Goal: Transaction & Acquisition: Purchase product/service

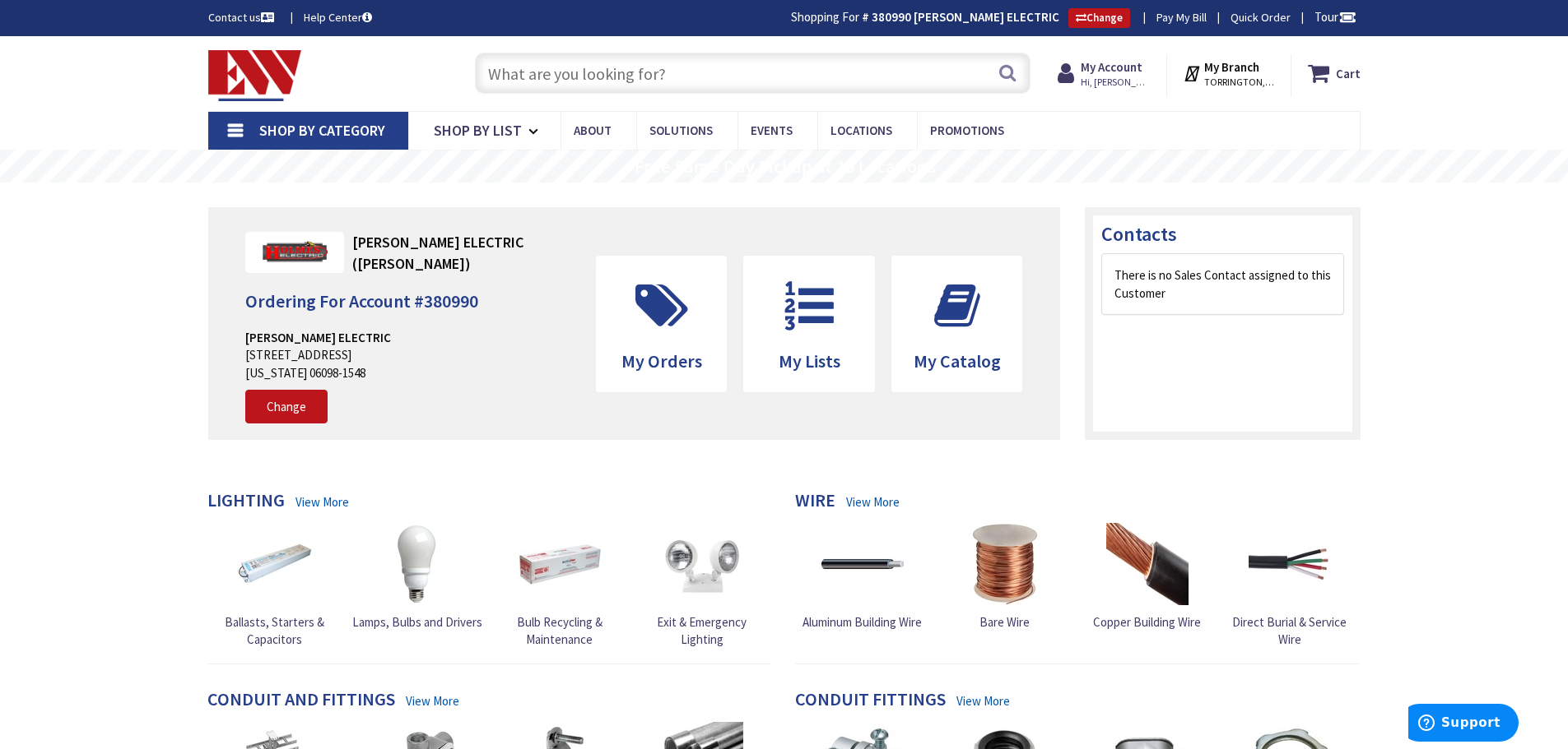
click at [531, 79] on input "text" at bounding box center [752, 73] width 555 height 41
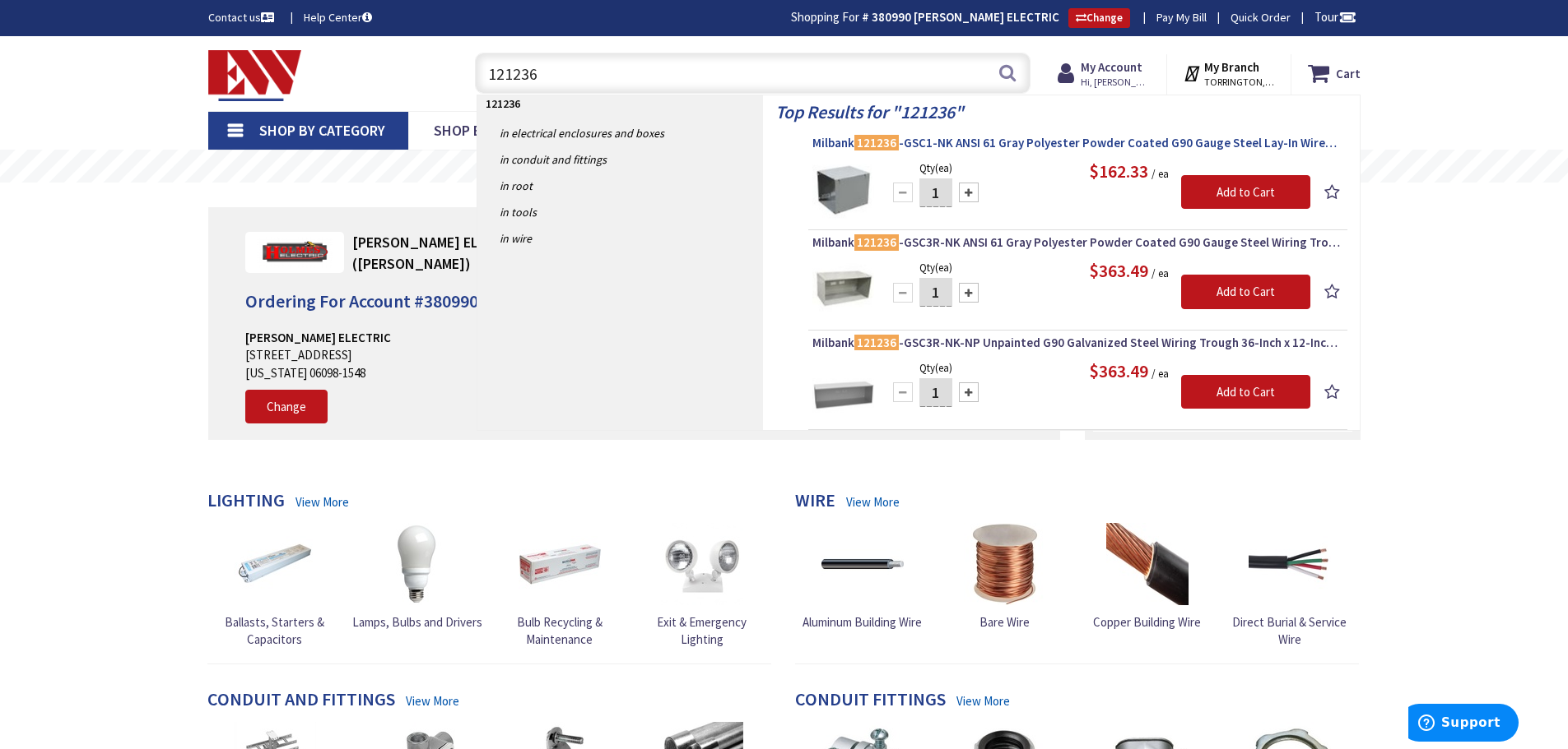
type input "121236"
click at [994, 143] on span "Milbank 121236 -GSC1-NK ANSI 61 Gray Polyester Powder Coated G90 Gauge Steel La…" at bounding box center [1077, 143] width 531 height 16
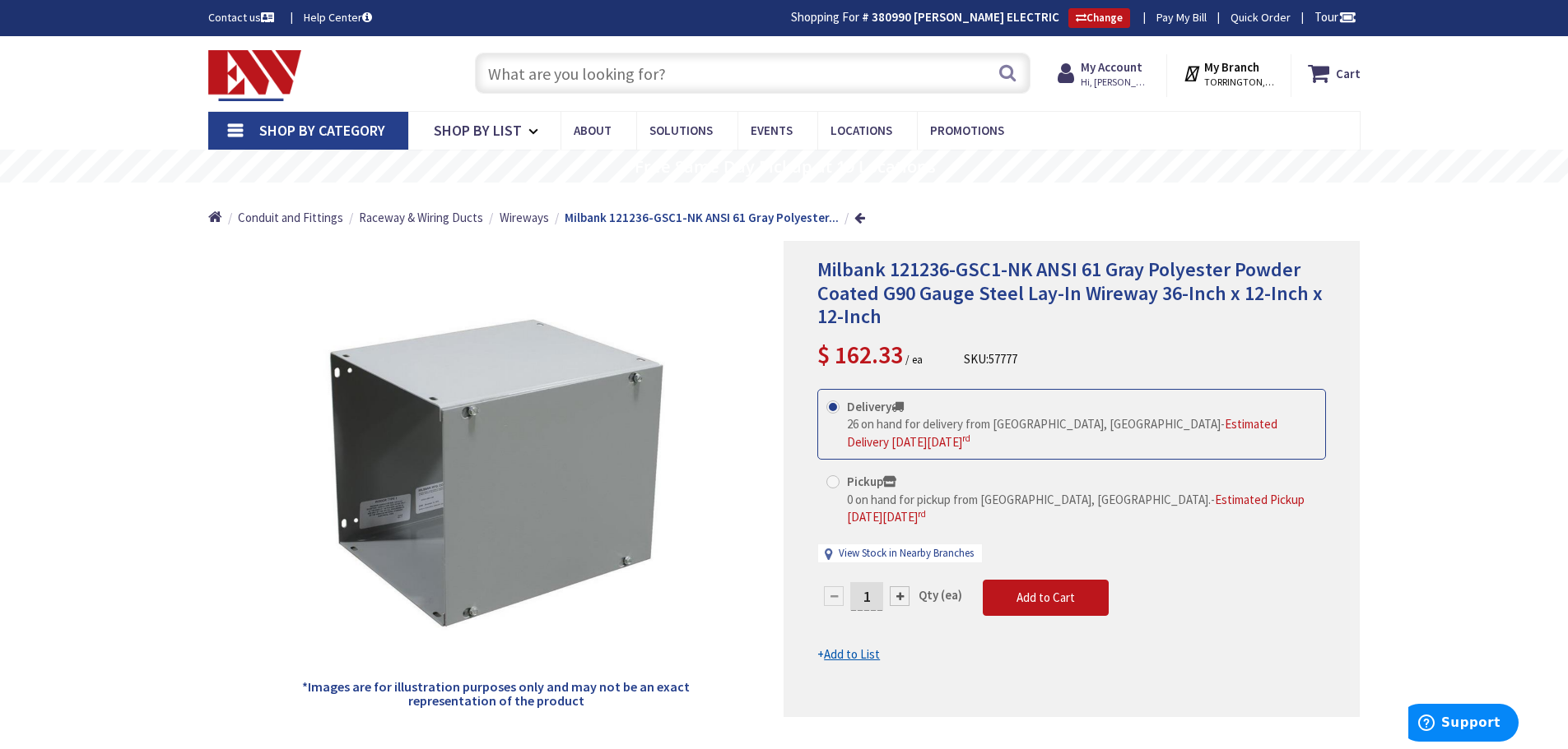
type input "[GEOGRAPHIC_DATA], [GEOGRAPHIC_DATA]"
drag, startPoint x: 1036, startPoint y: 262, endPoint x: 821, endPoint y: 255, distance: 215.1
click at [821, 256] on span "Milbank 121236-GSC1-NK ANSI 61 Gray Polyester Powder Coated G90 Gauge Steel Lay…" at bounding box center [1070, 292] width 505 height 73
copy span "Milbank 121236-GSC1-NK"
click at [727, 374] on div "*Images are for illustration purposes only and may not be an exact representati…" at bounding box center [496, 479] width 576 height 477
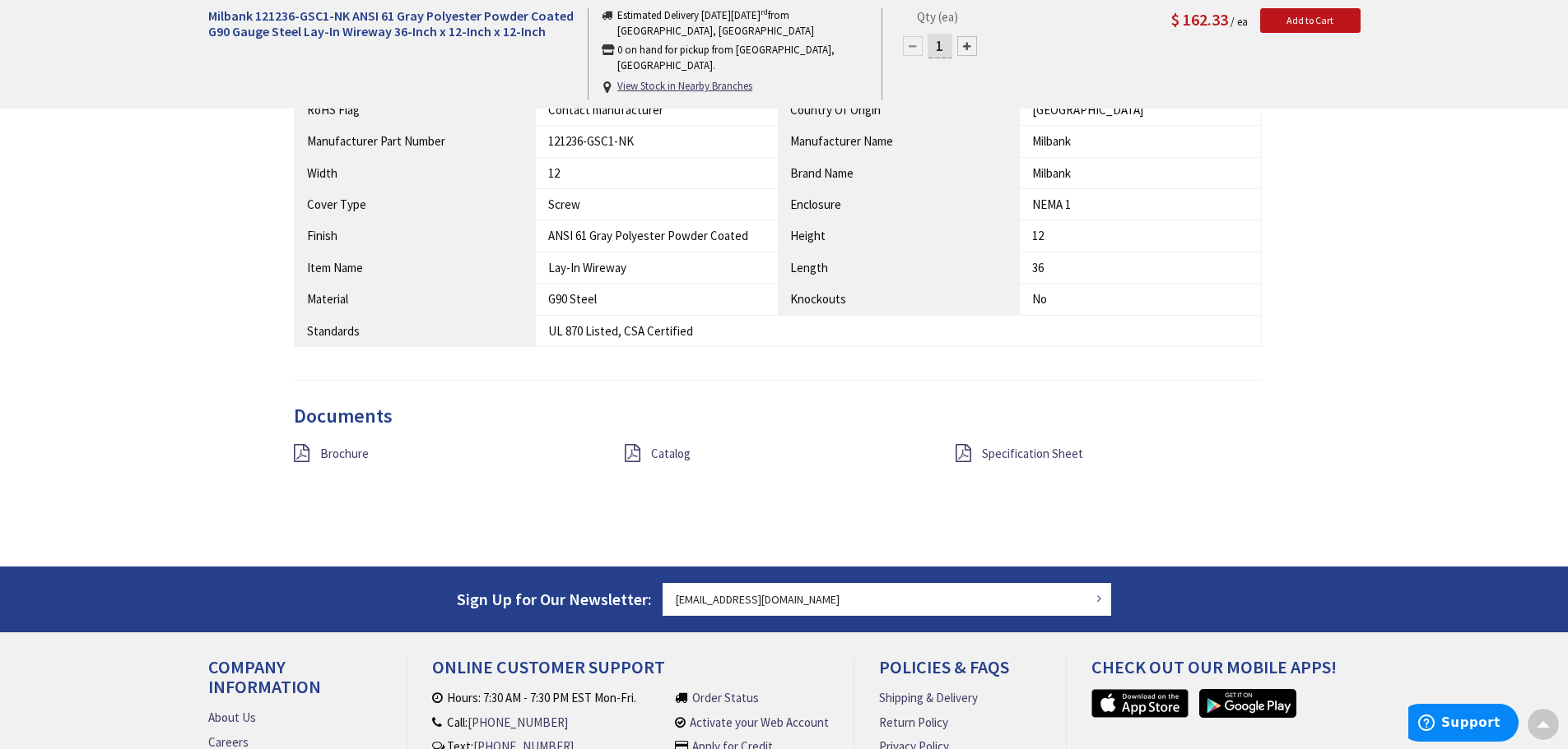
scroll to position [987, 0]
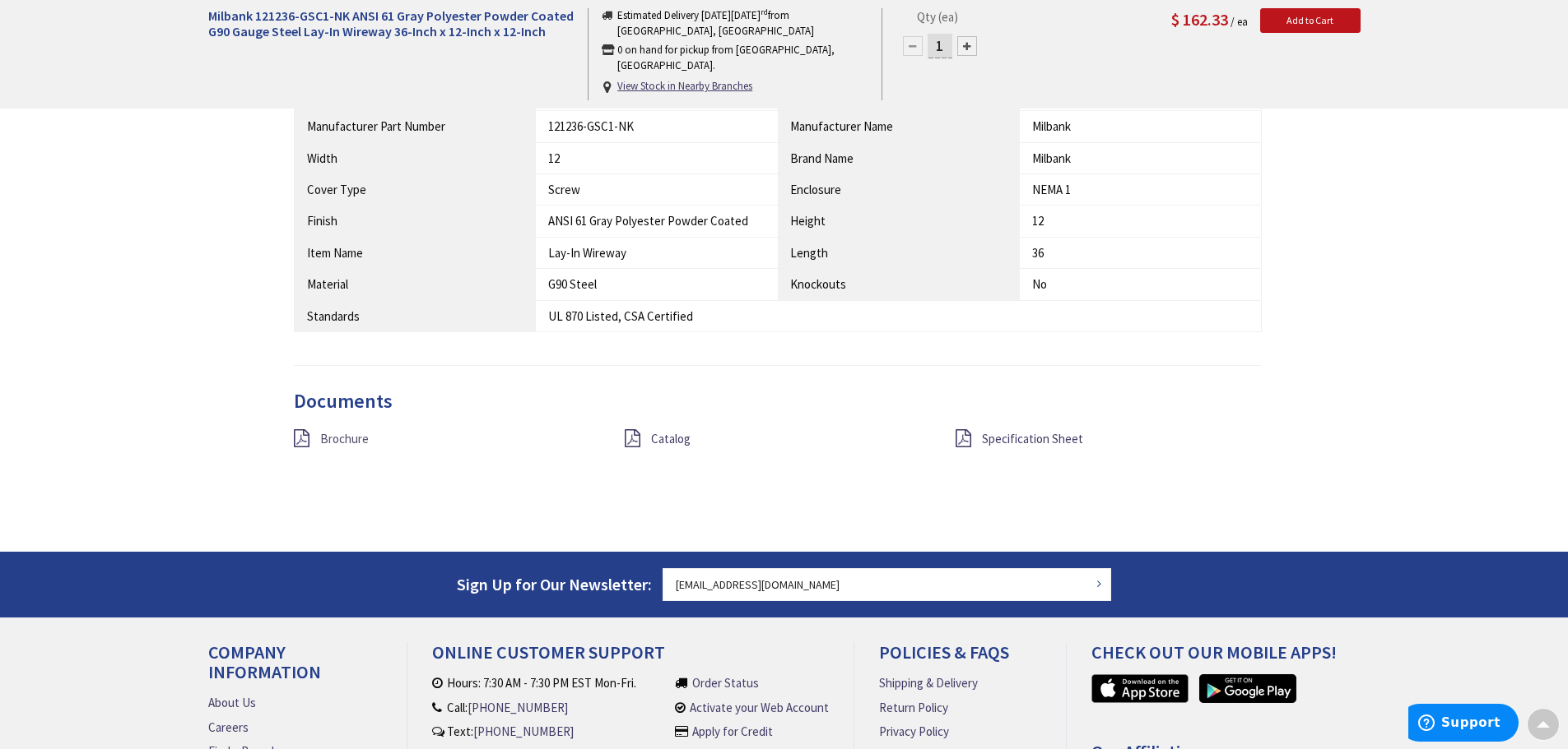
click at [348, 439] on span "Brochure" at bounding box center [344, 439] width 48 height 16
click at [1029, 435] on span "Specification Sheet" at bounding box center [1032, 439] width 101 height 16
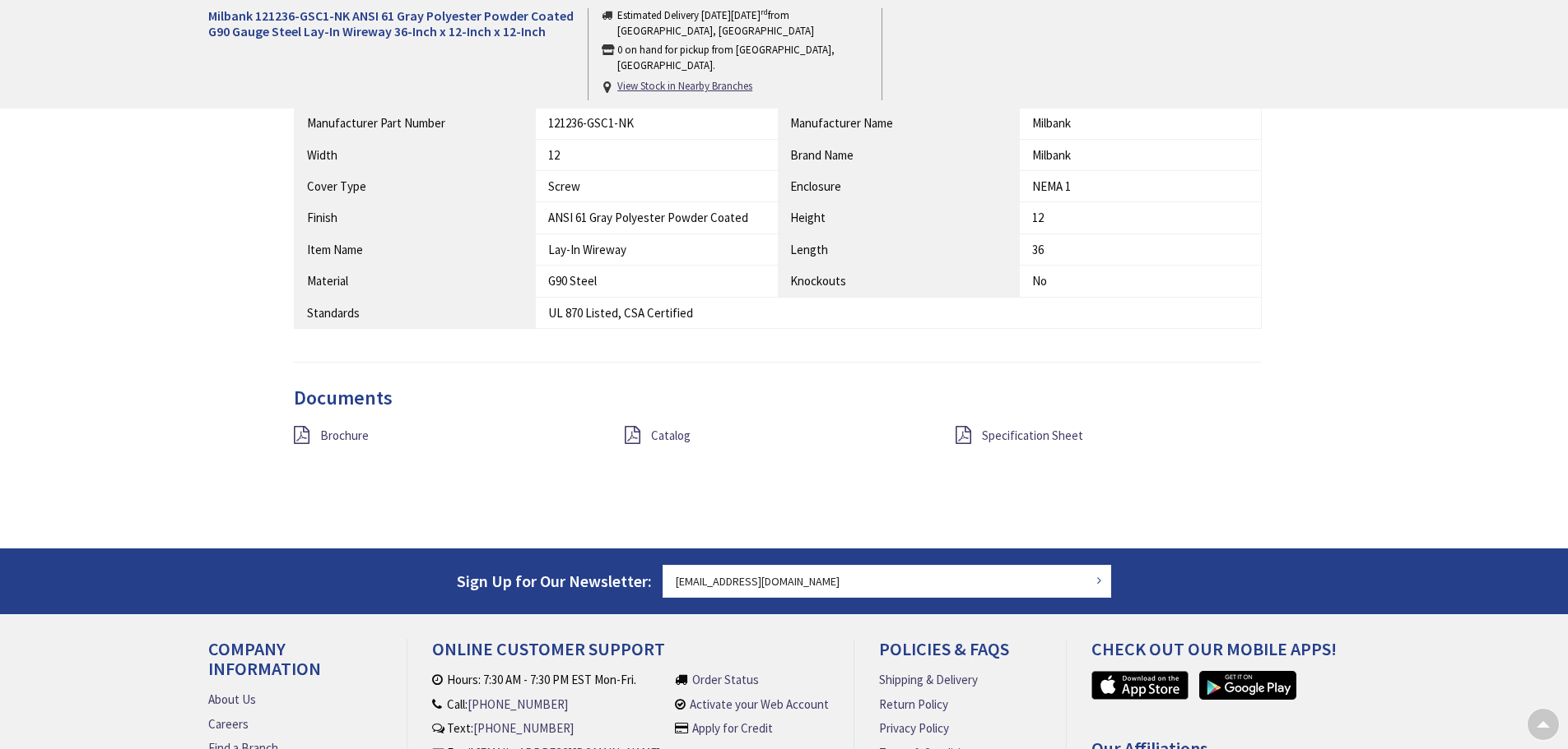
scroll to position [988, 0]
click at [323, 434] on span "Brochure" at bounding box center [344, 435] width 48 height 16
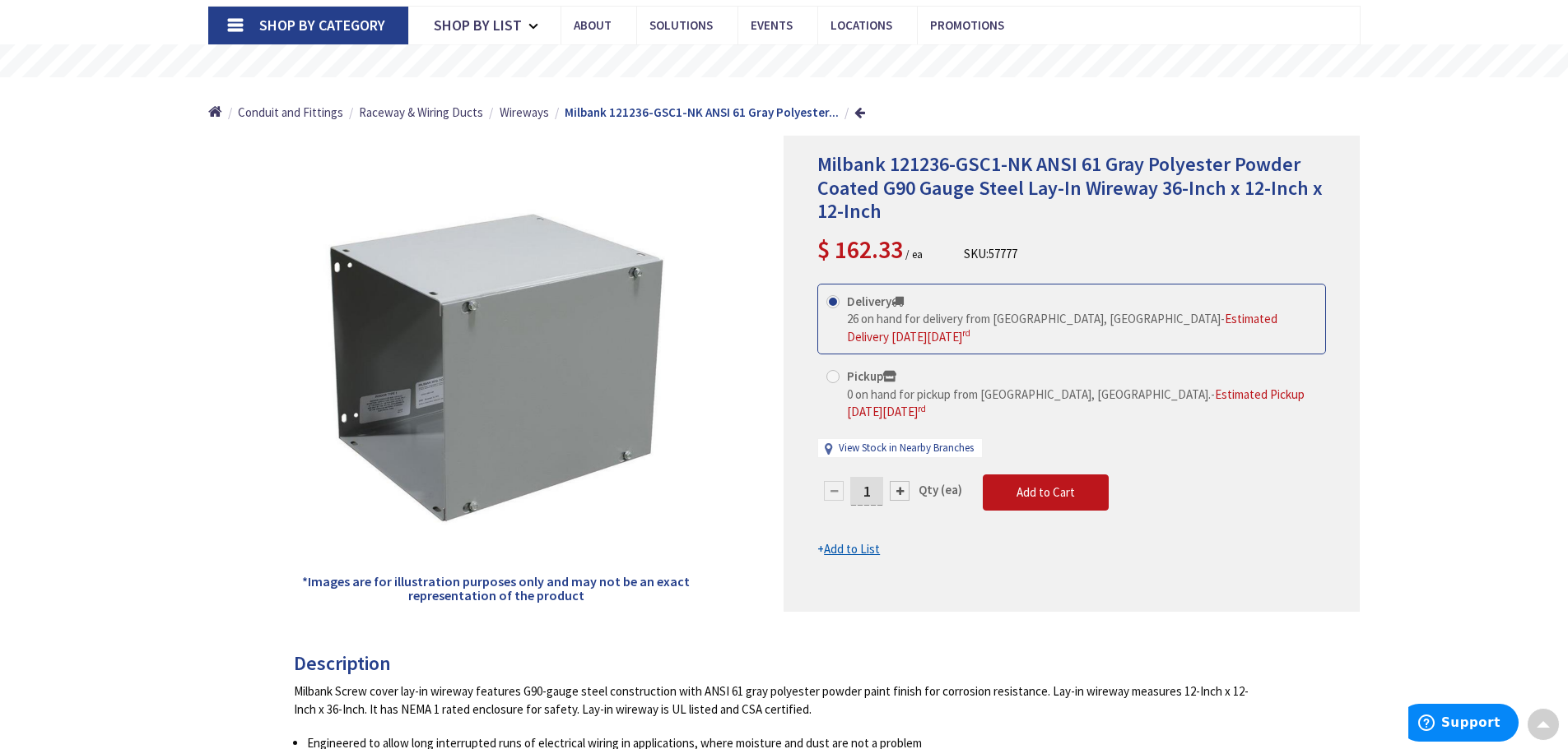
scroll to position [0, 0]
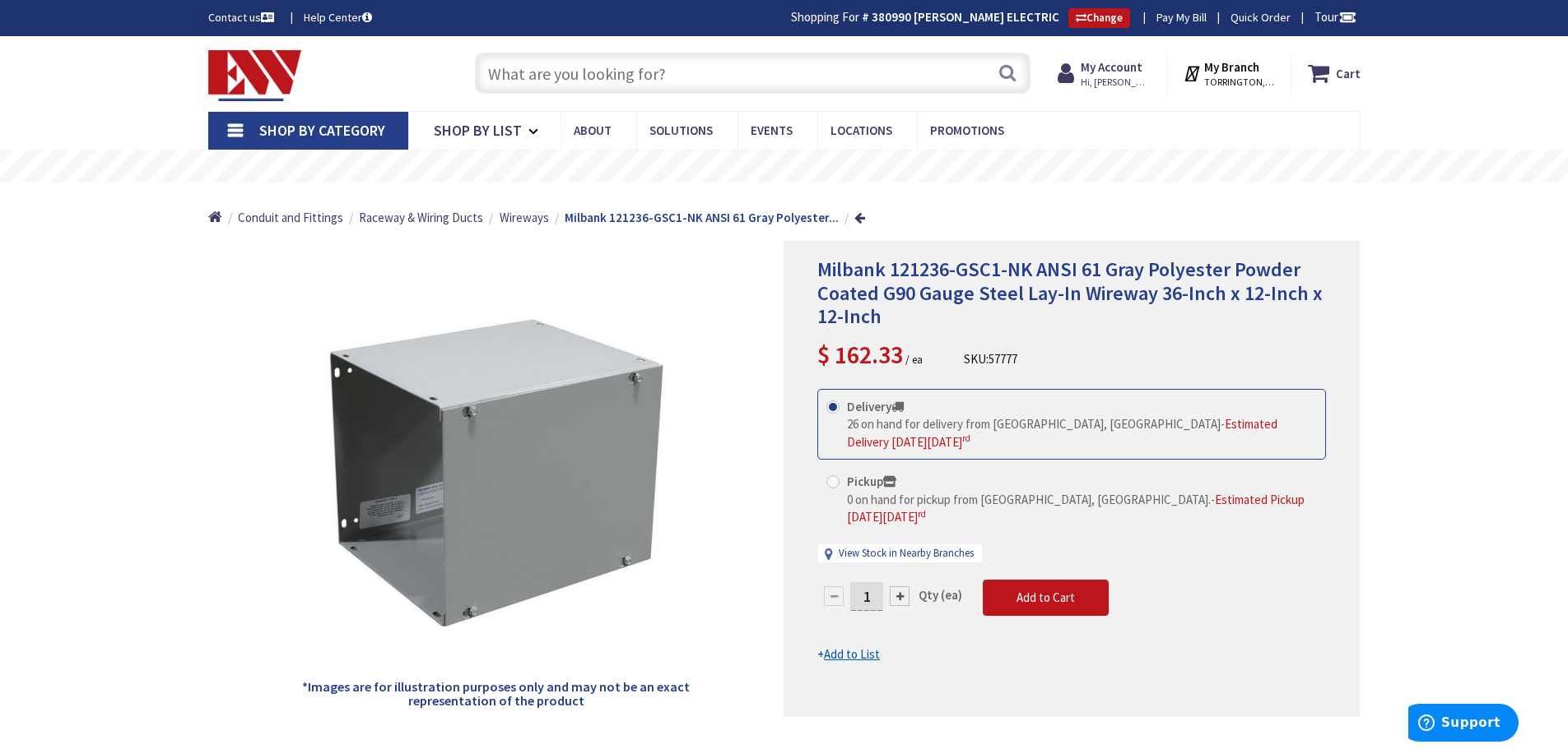
click at [244, 64] on img at bounding box center [255, 76] width 94 height 51
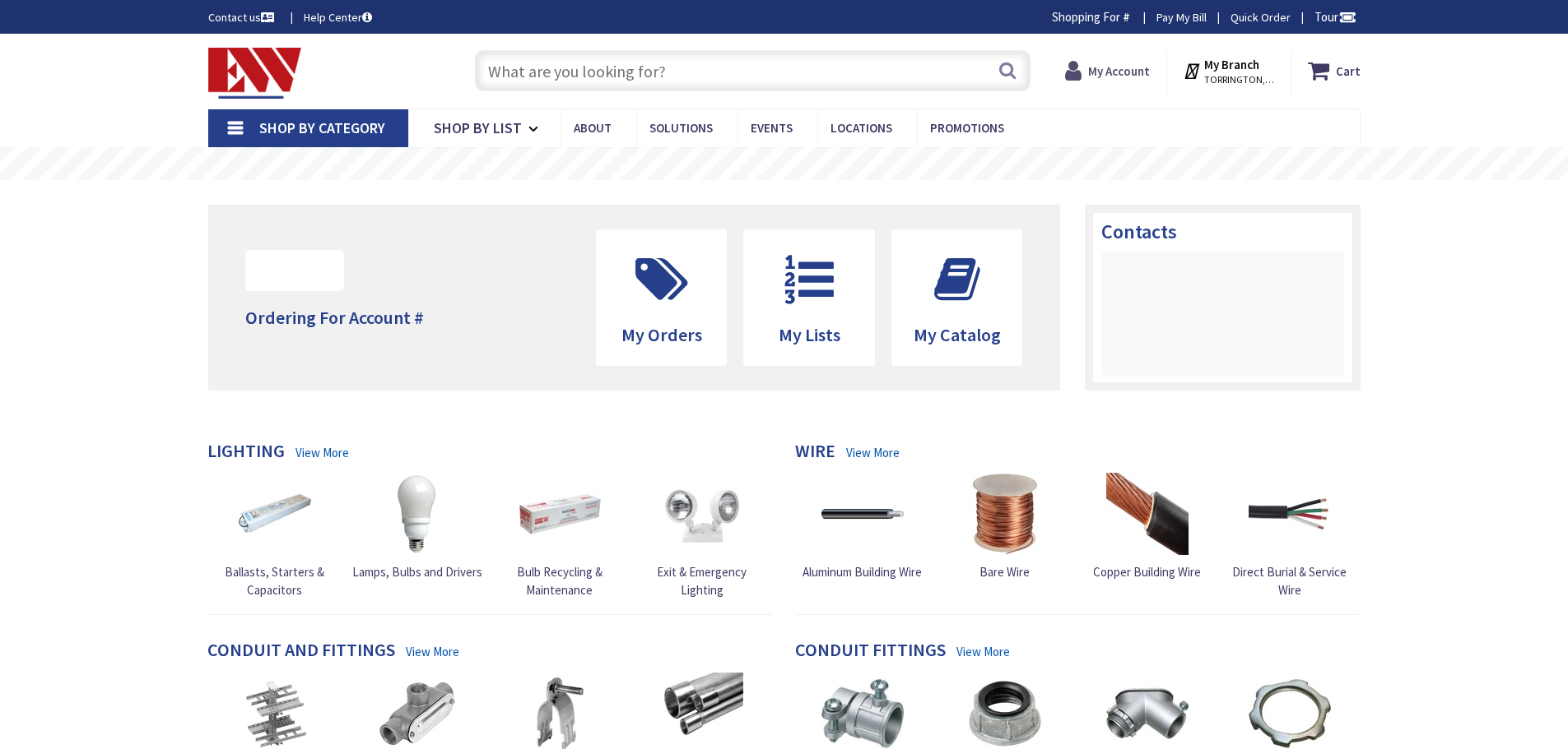
click at [1100, 69] on strong "My Account" at bounding box center [1119, 71] width 62 height 16
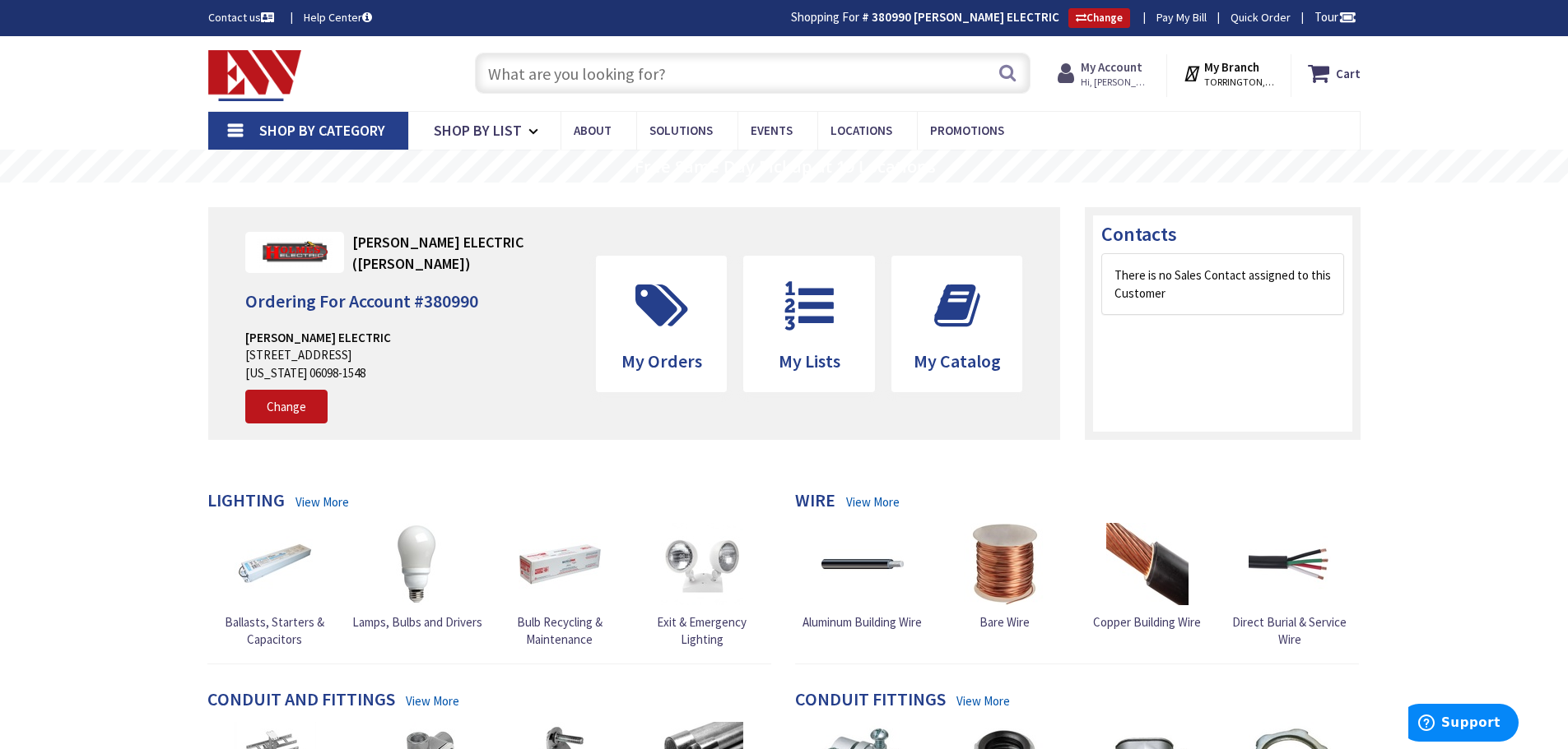
click at [1100, 69] on strong "My Account" at bounding box center [1111, 67] width 62 height 16
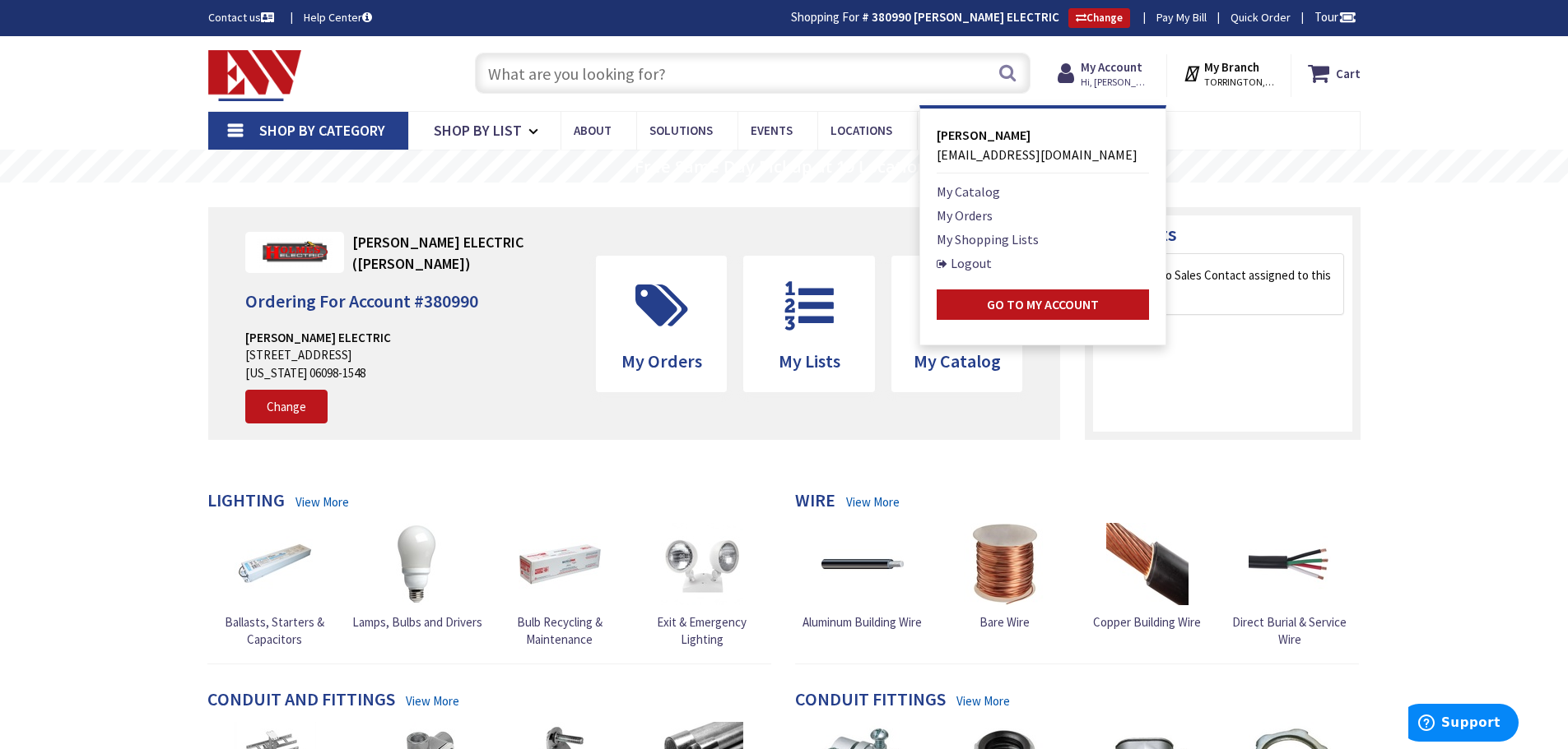
click at [1010, 215] on li "My Orders" at bounding box center [1043, 215] width 212 height 20
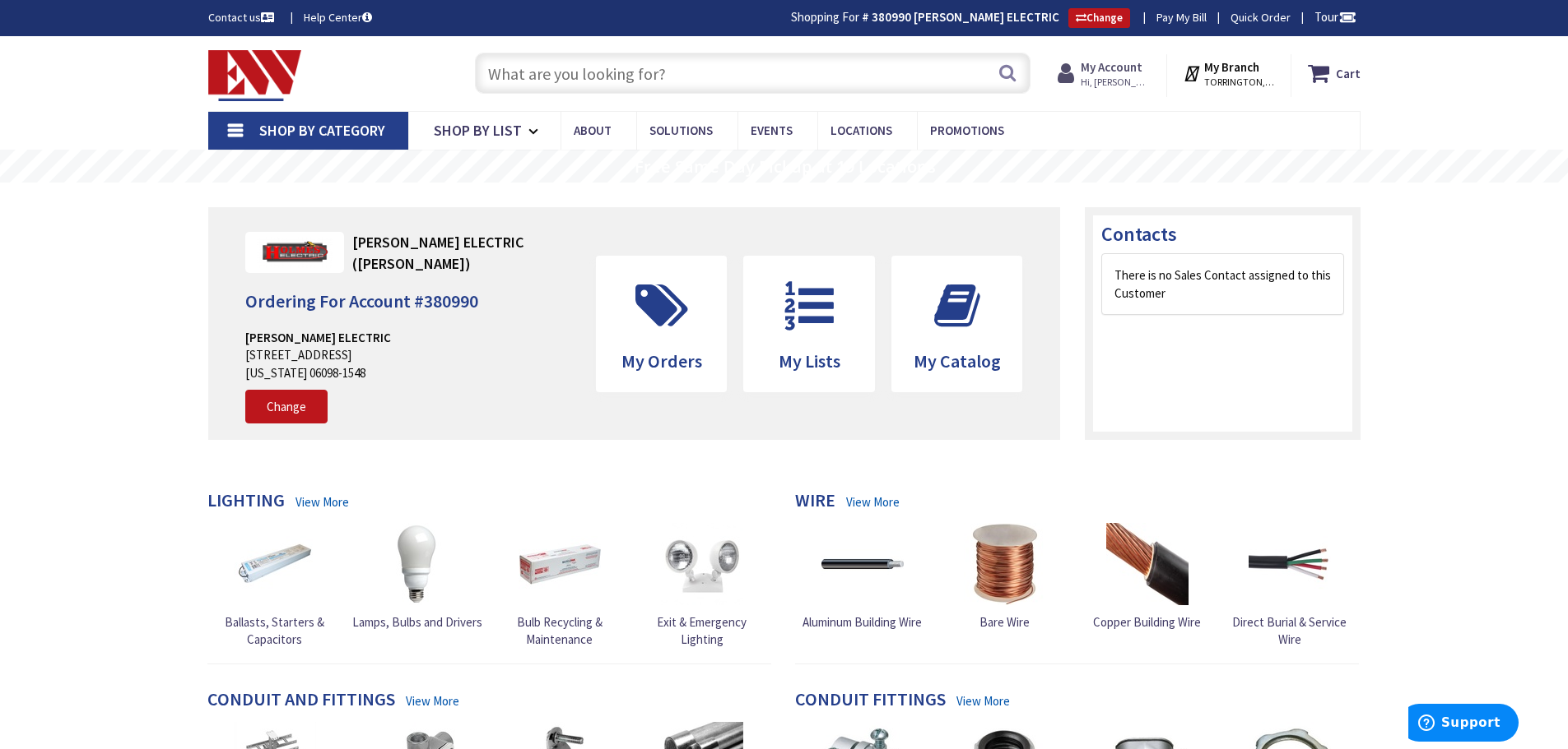
click at [1097, 71] on strong "My Account" at bounding box center [1111, 67] width 62 height 16
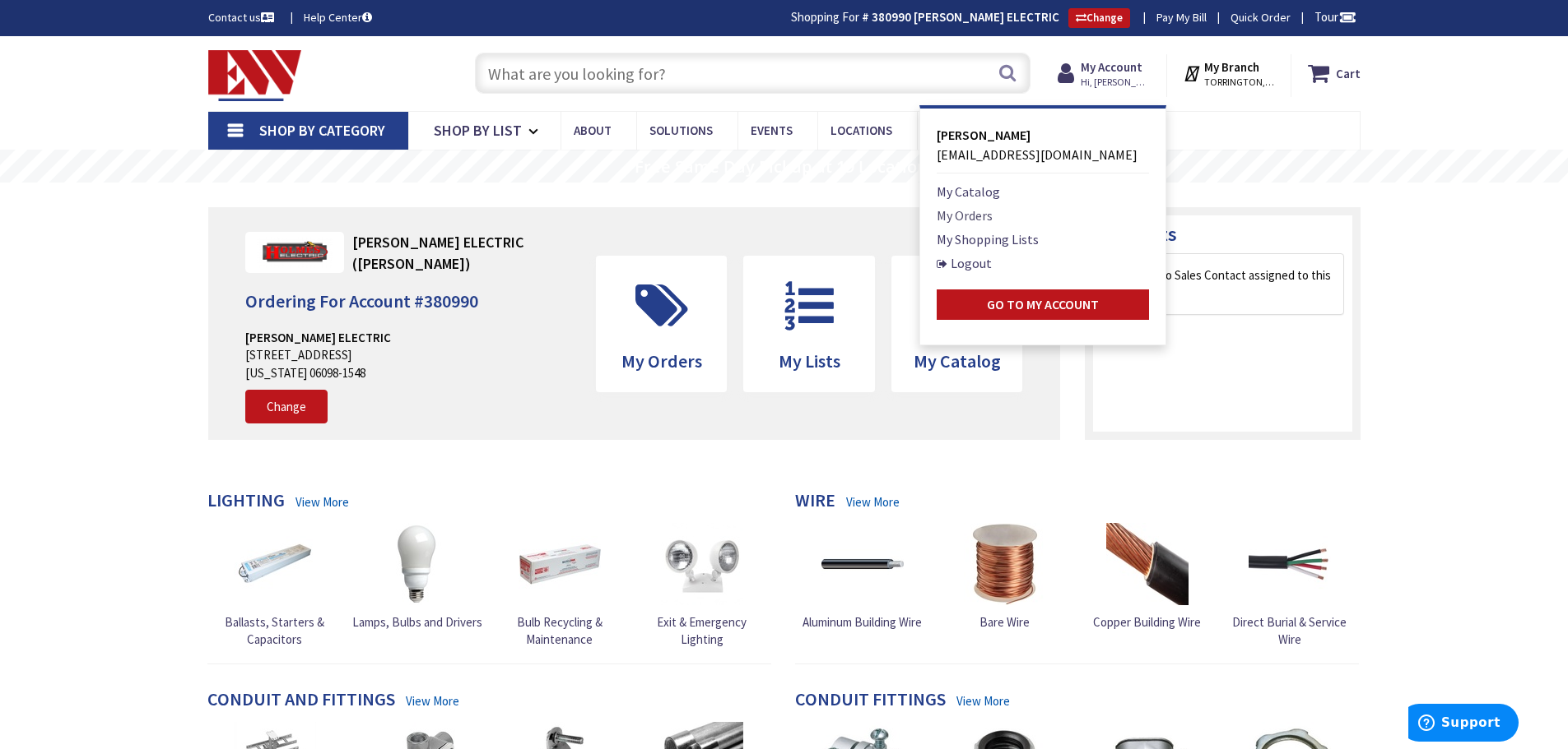
click at [957, 215] on link "My Orders" at bounding box center [964, 215] width 56 height 20
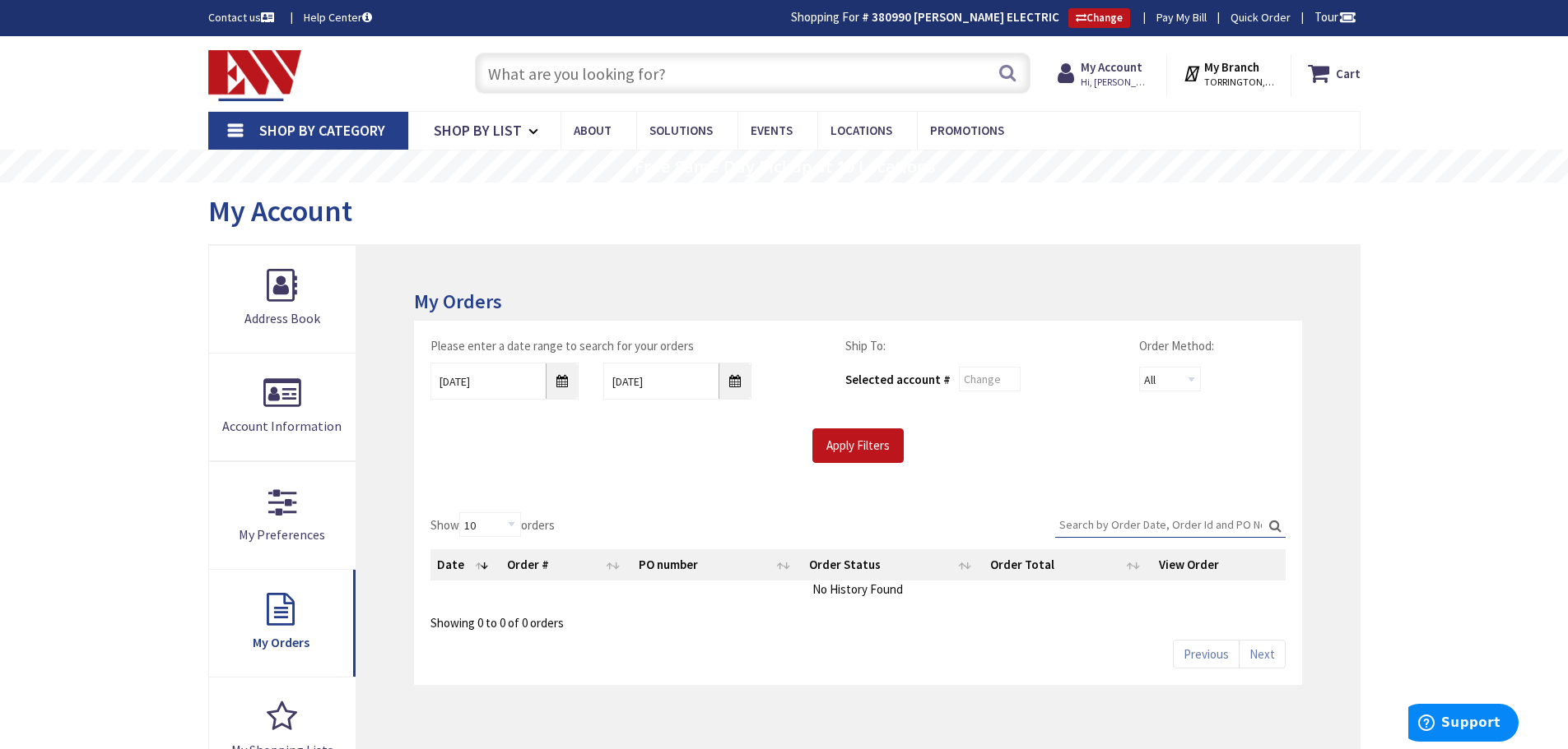
click at [1082, 525] on input "Search:" at bounding box center [1171, 525] width 231 height 25
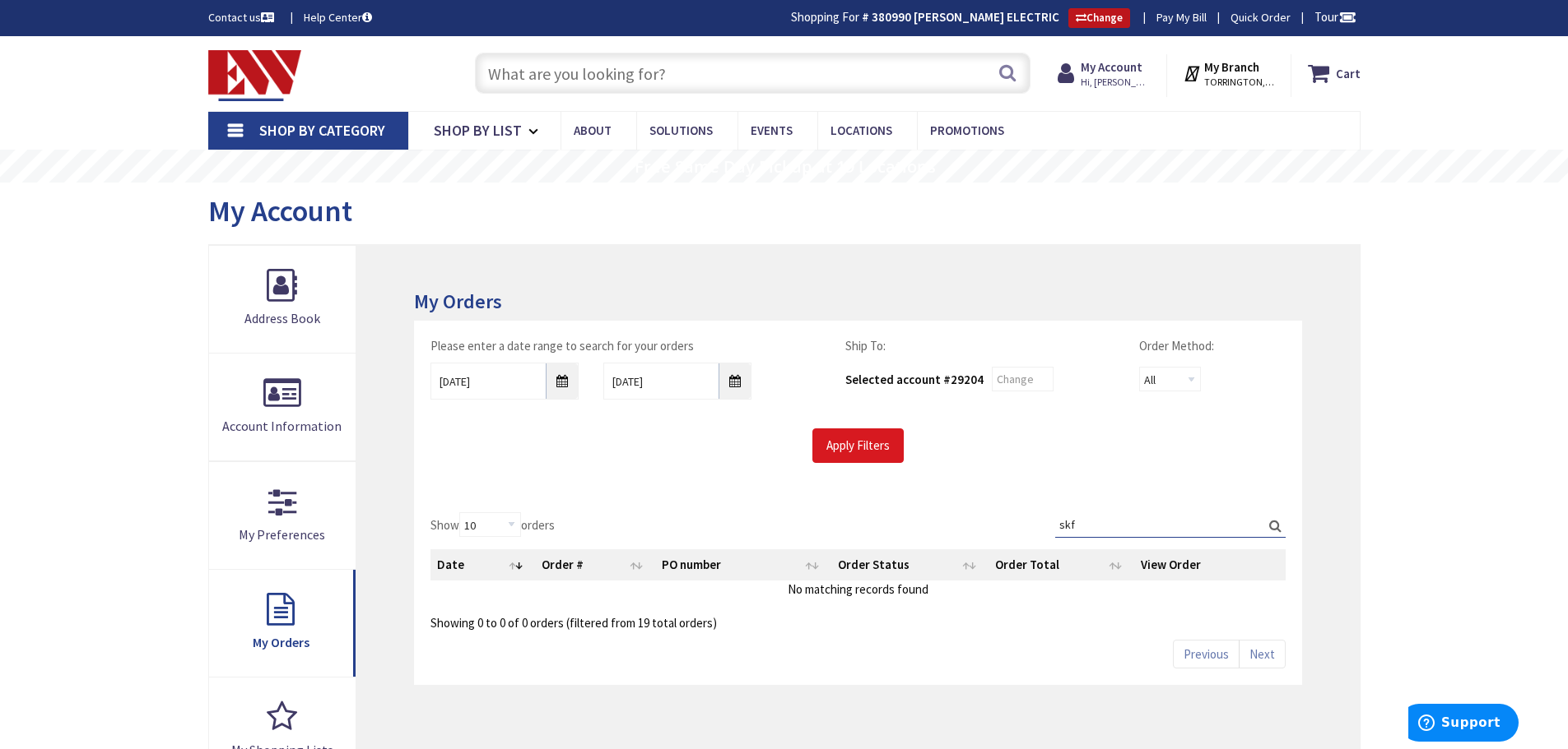
type input "skf"
click at [877, 456] on input "Apply Filters" at bounding box center [857, 445] width 92 height 35
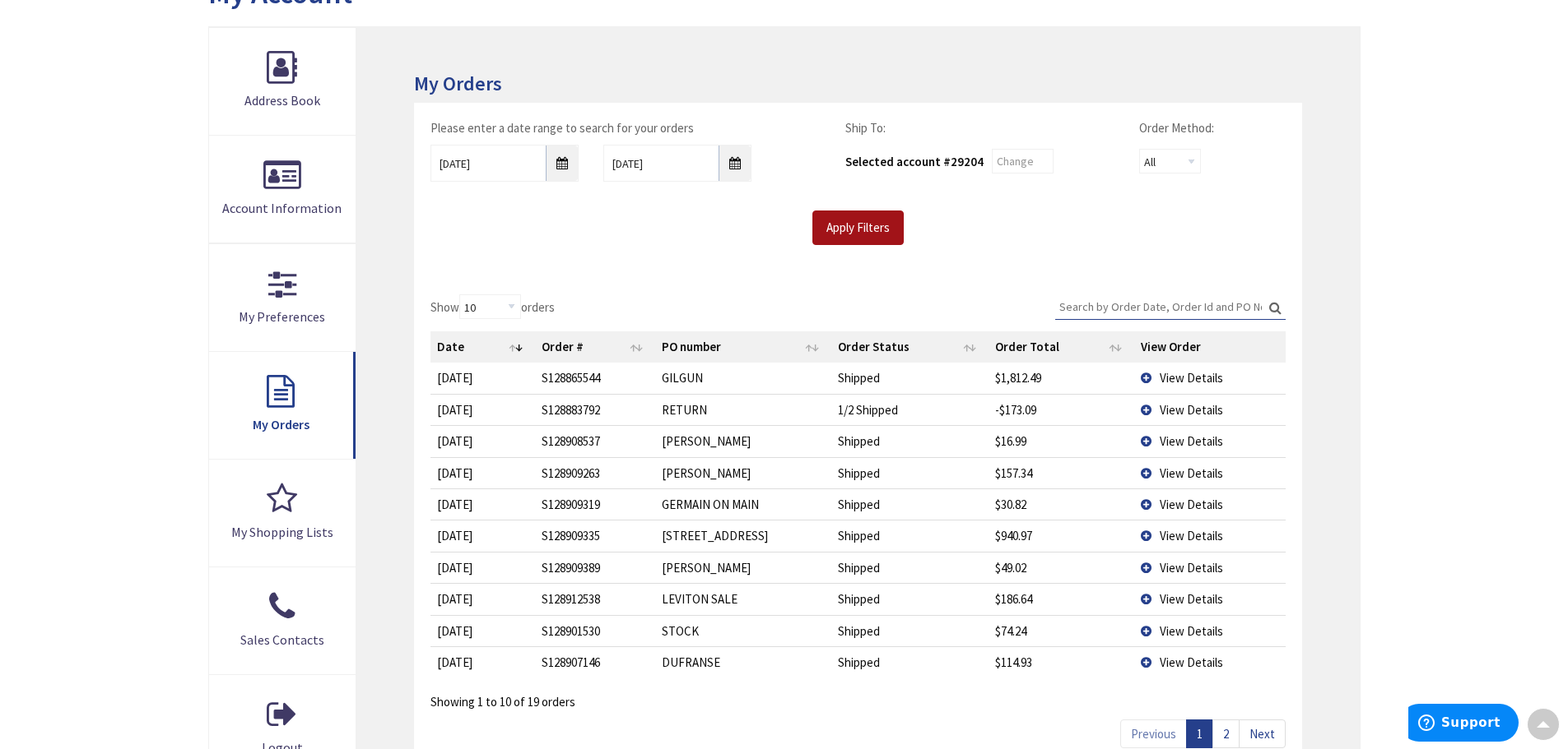
scroll to position [247, 0]
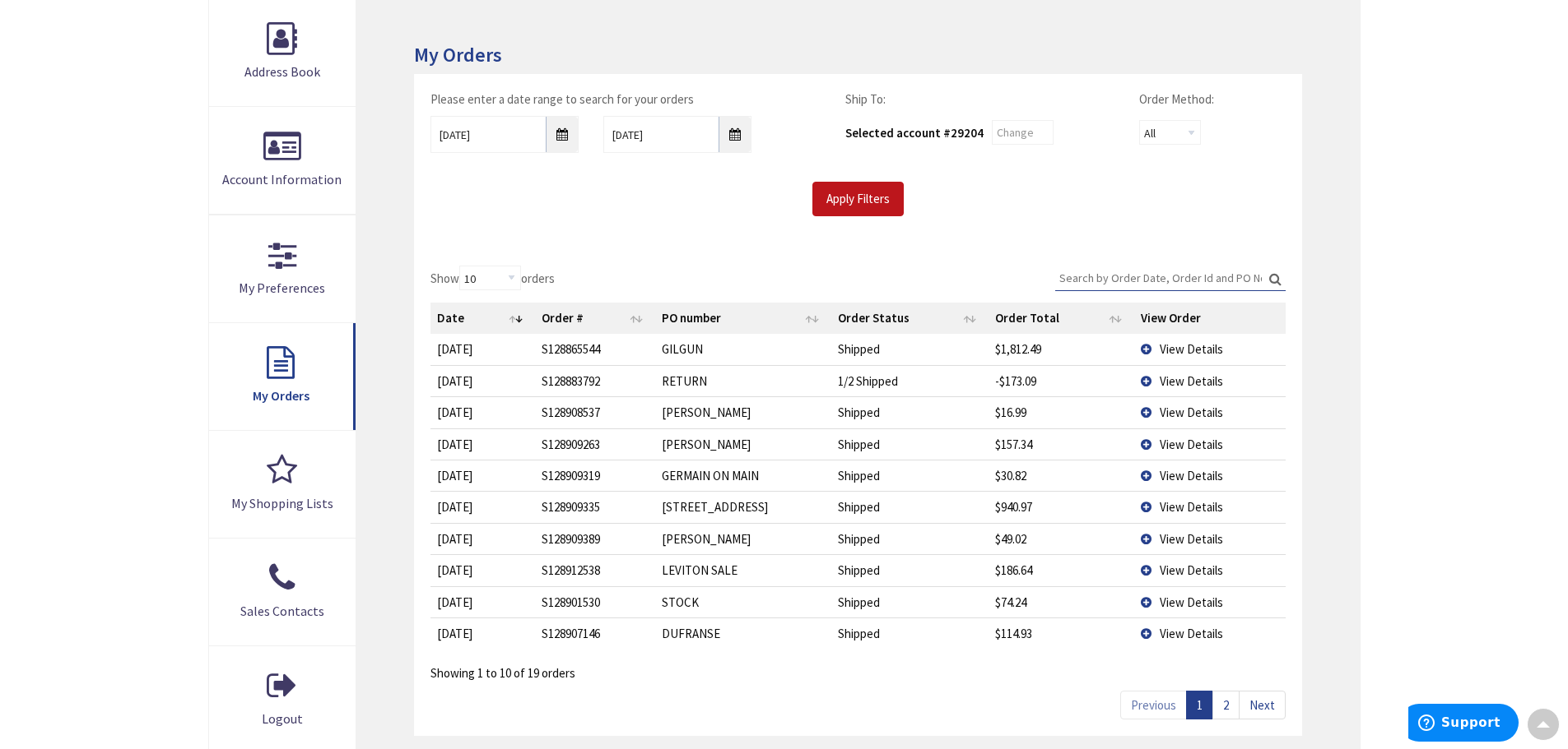
click at [1235, 703] on link "2" at bounding box center [1225, 705] width 27 height 28
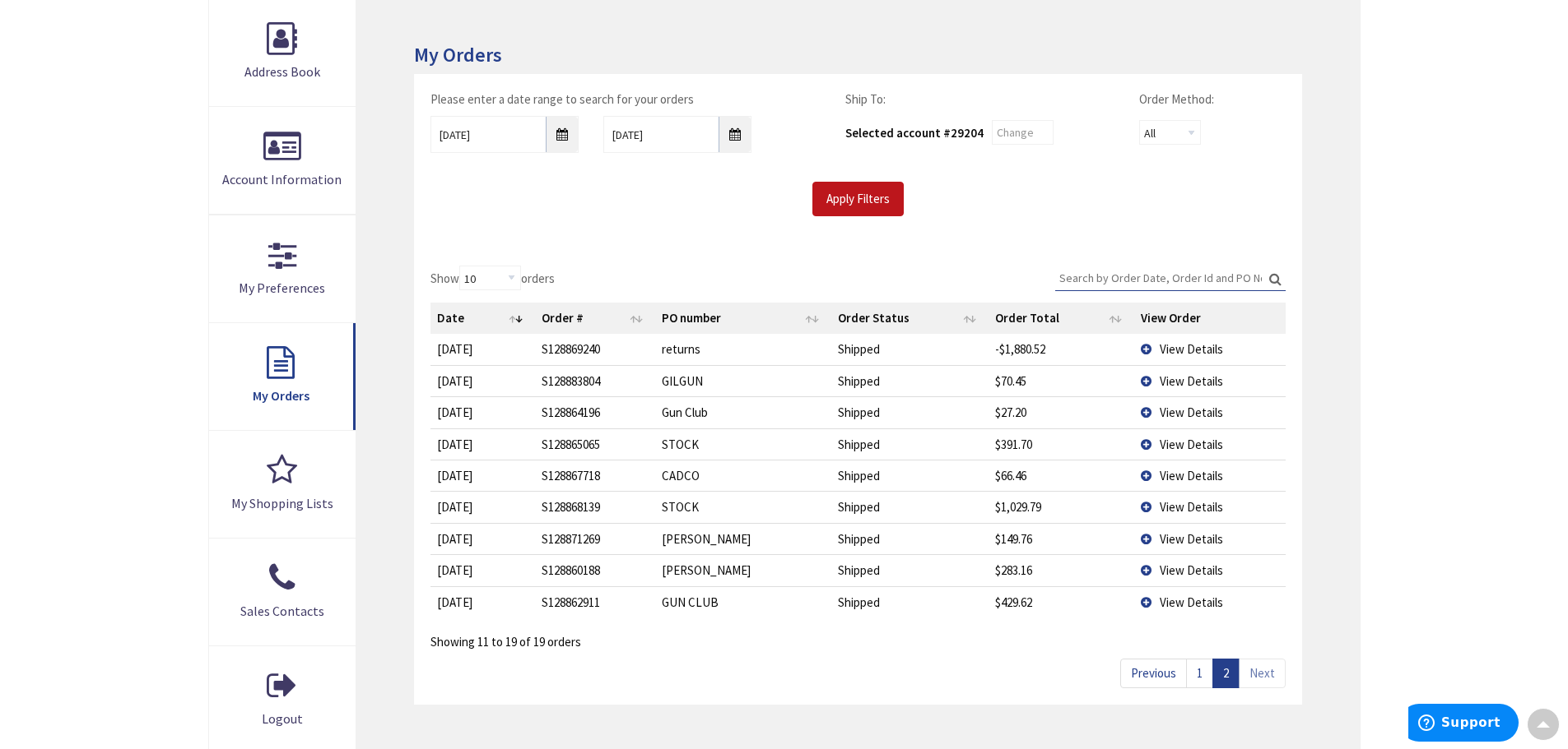
click at [1203, 678] on link "1" at bounding box center [1199, 673] width 27 height 28
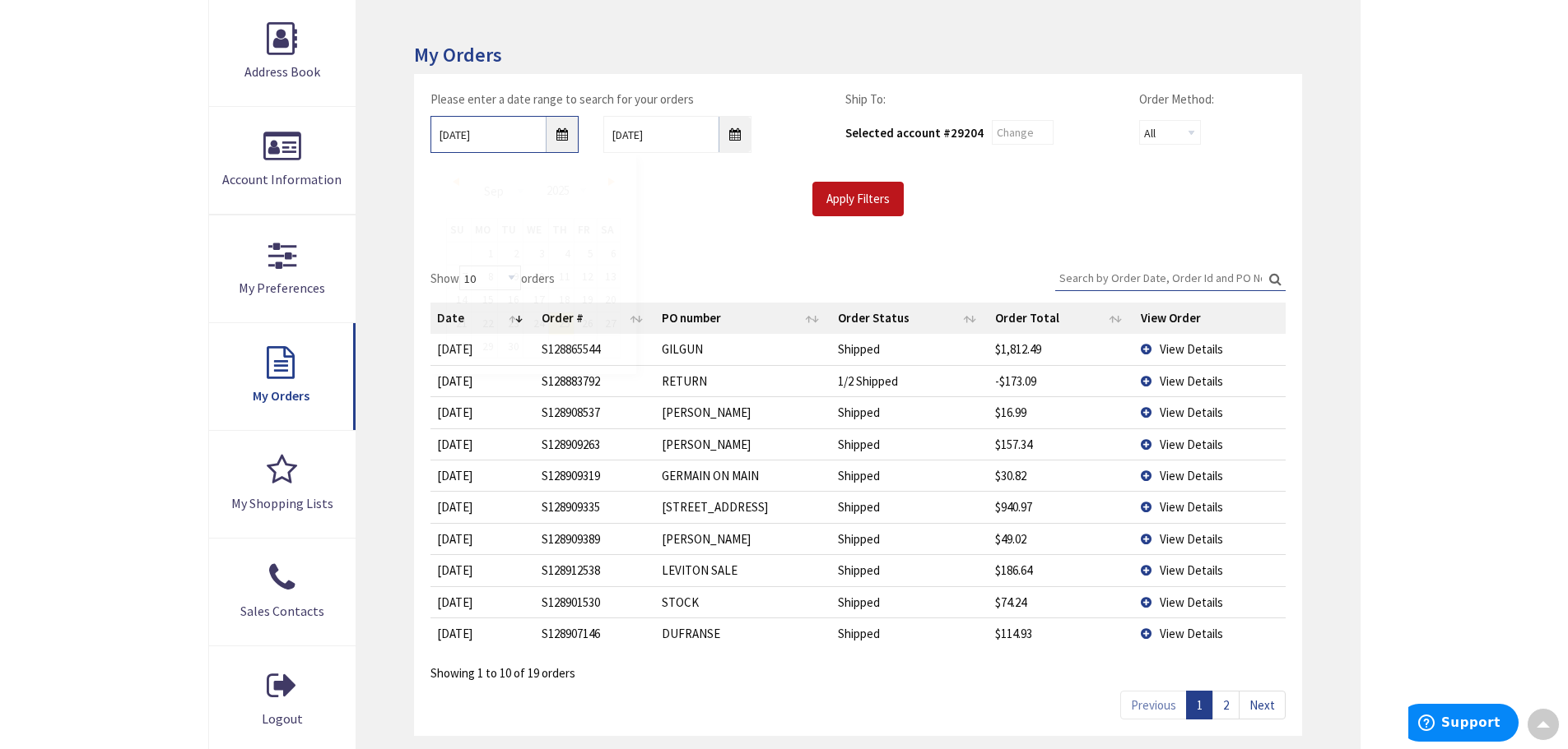
click at [564, 132] on input "9/25/2025" at bounding box center [504, 134] width 149 height 37
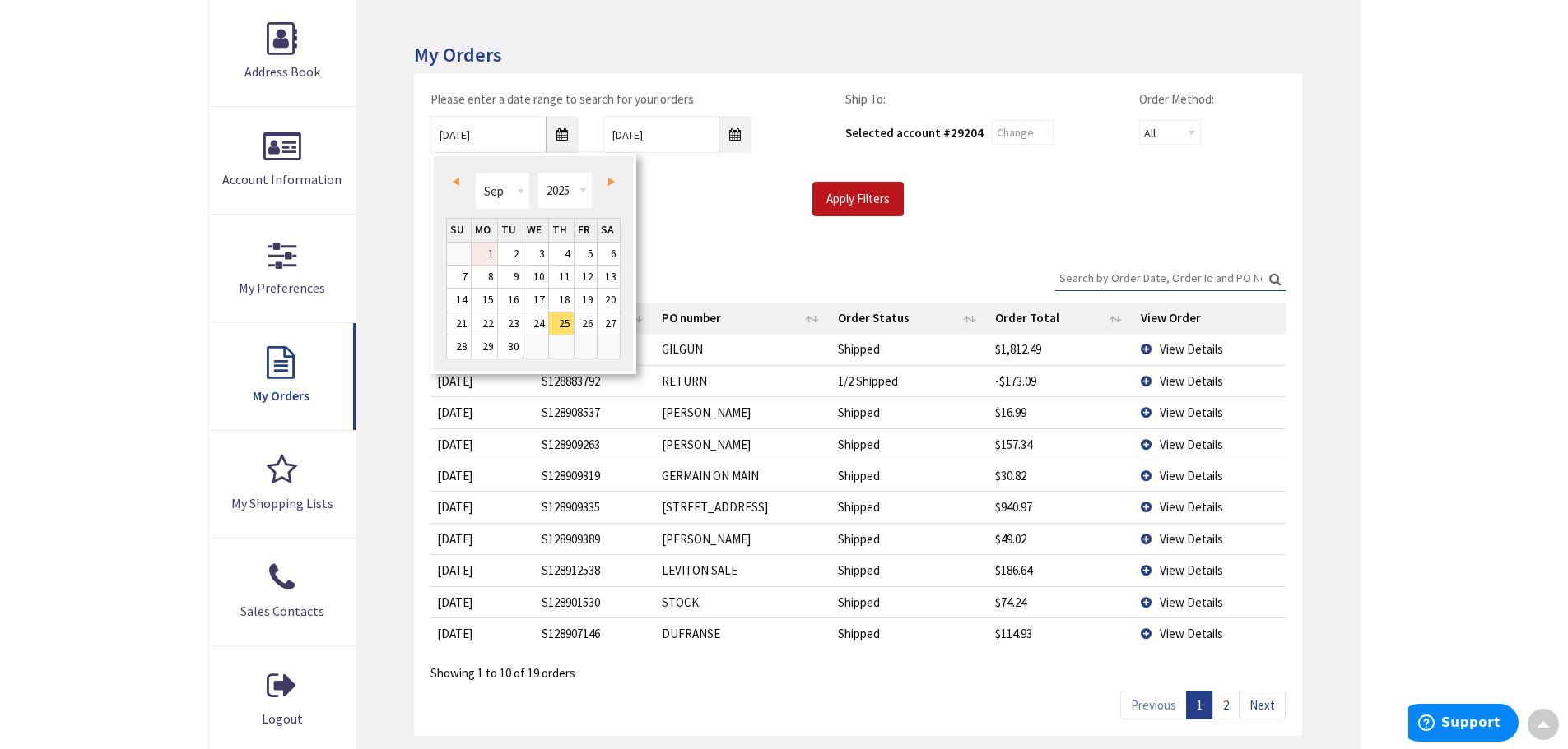
click at [485, 253] on link "1" at bounding box center [484, 253] width 26 height 22
type input "09/01/2025"
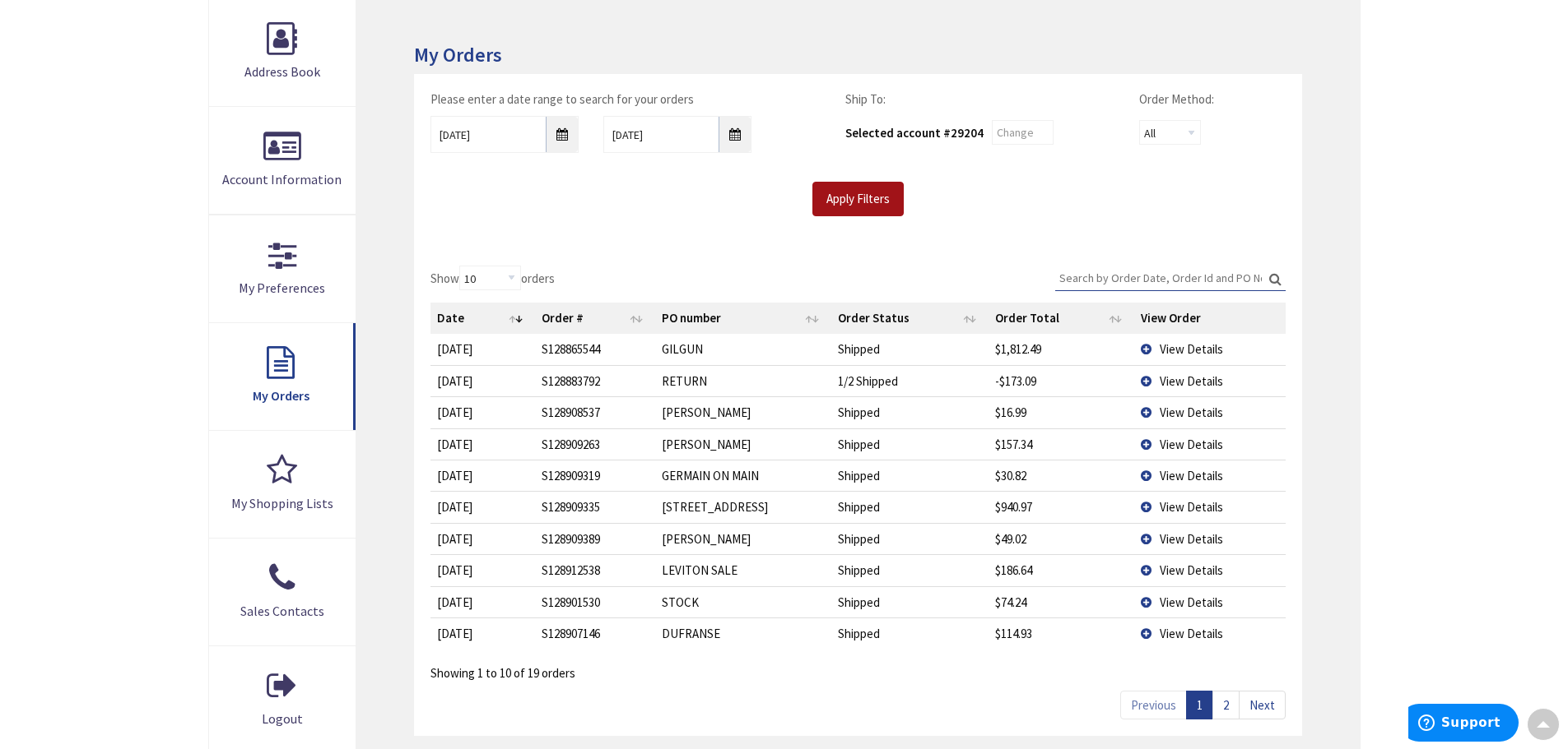
click at [881, 202] on input "Apply Filters" at bounding box center [857, 199] width 92 height 35
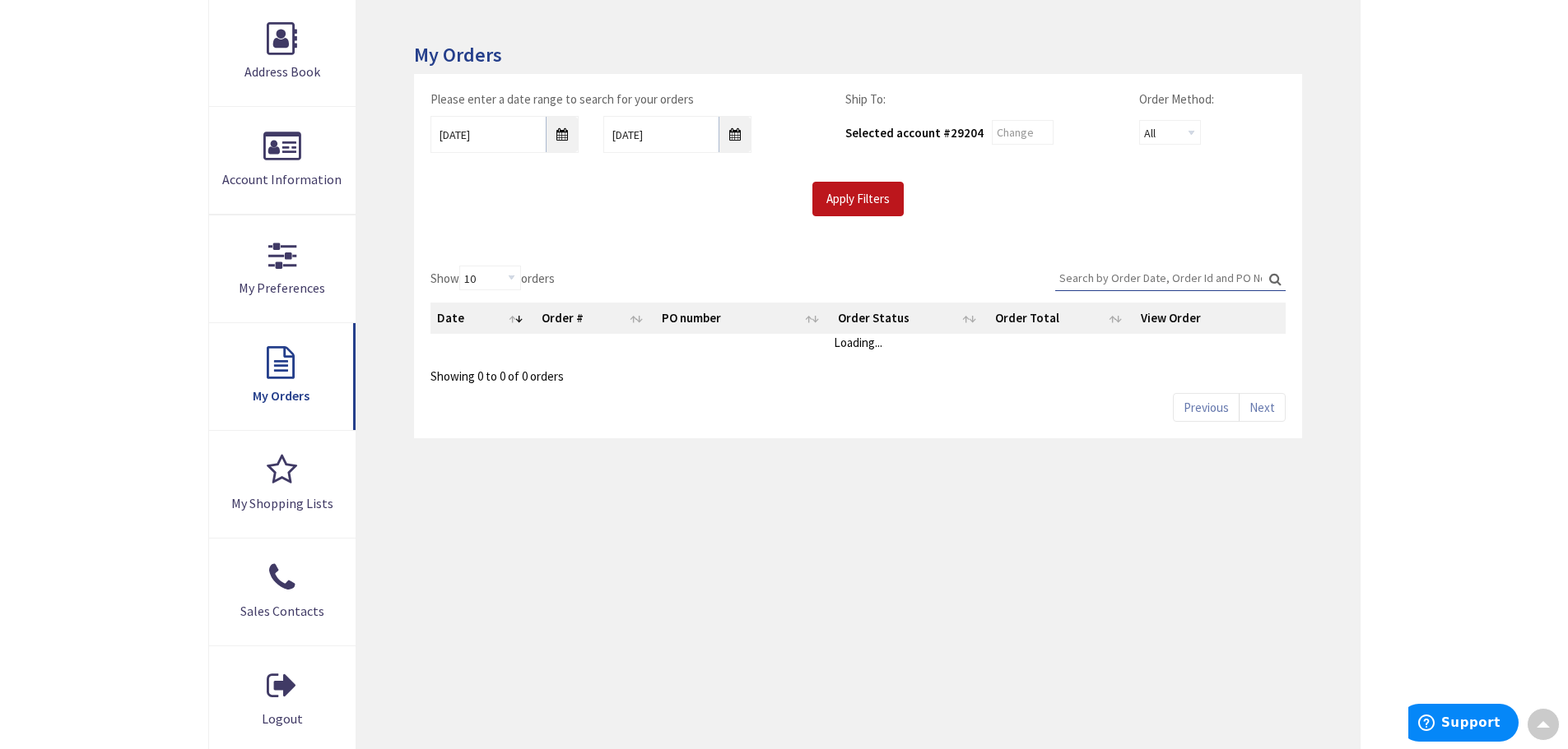
click at [1102, 275] on input "Search:" at bounding box center [1171, 278] width 231 height 25
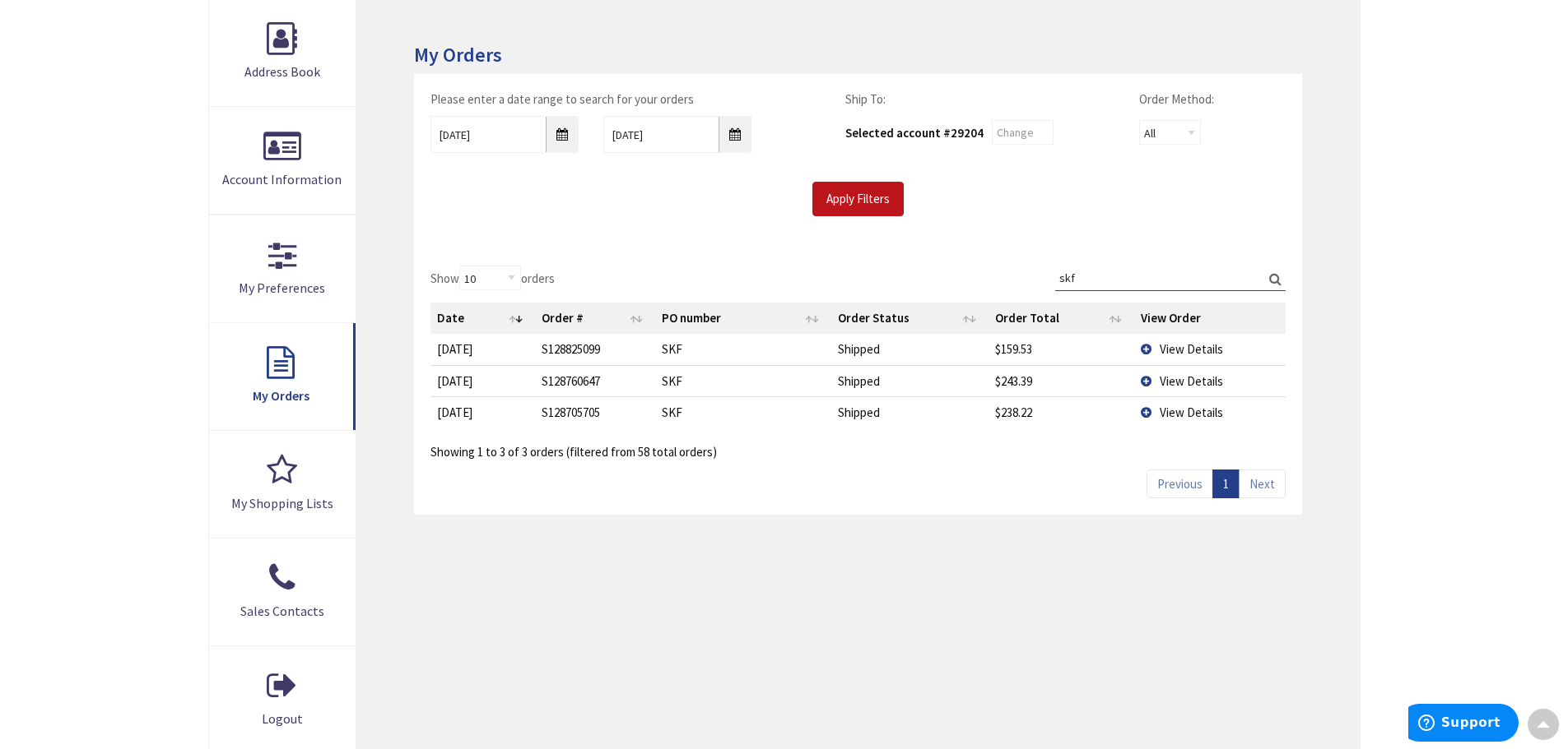
type input "skf"
click at [1149, 344] on td "View Details" at bounding box center [1208, 349] width 150 height 30
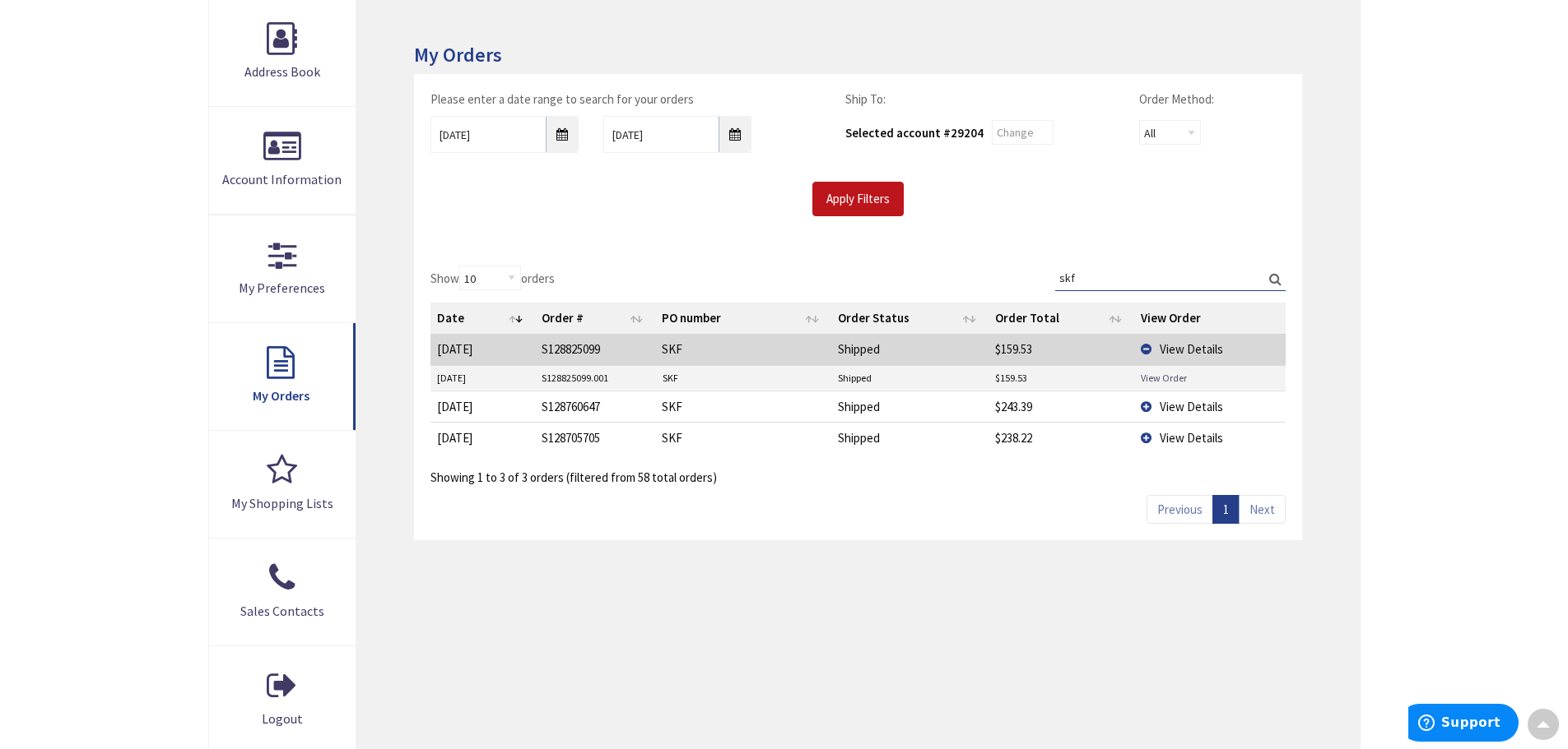
click at [1152, 380] on link "View Order" at bounding box center [1163, 377] width 46 height 14
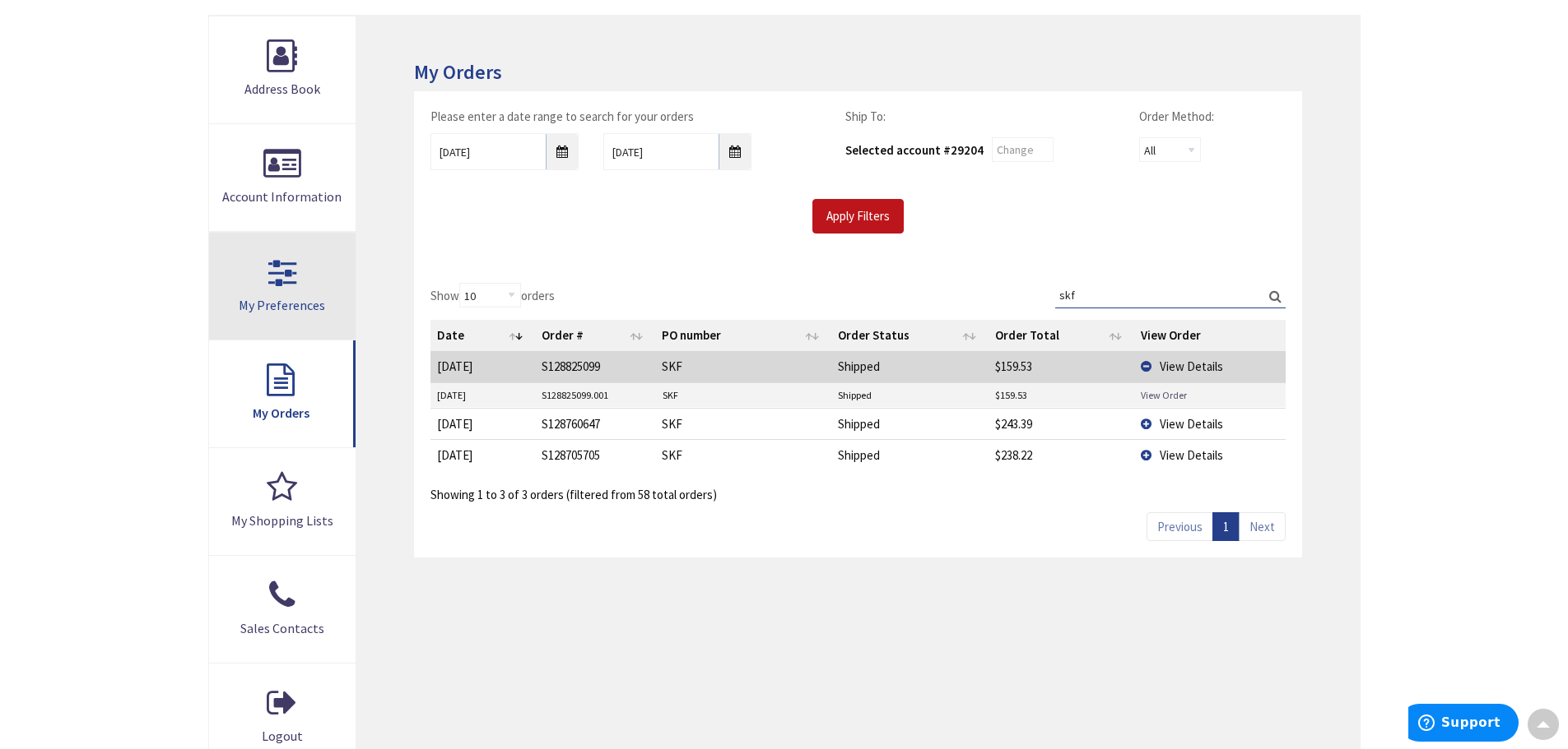
scroll to position [0, 0]
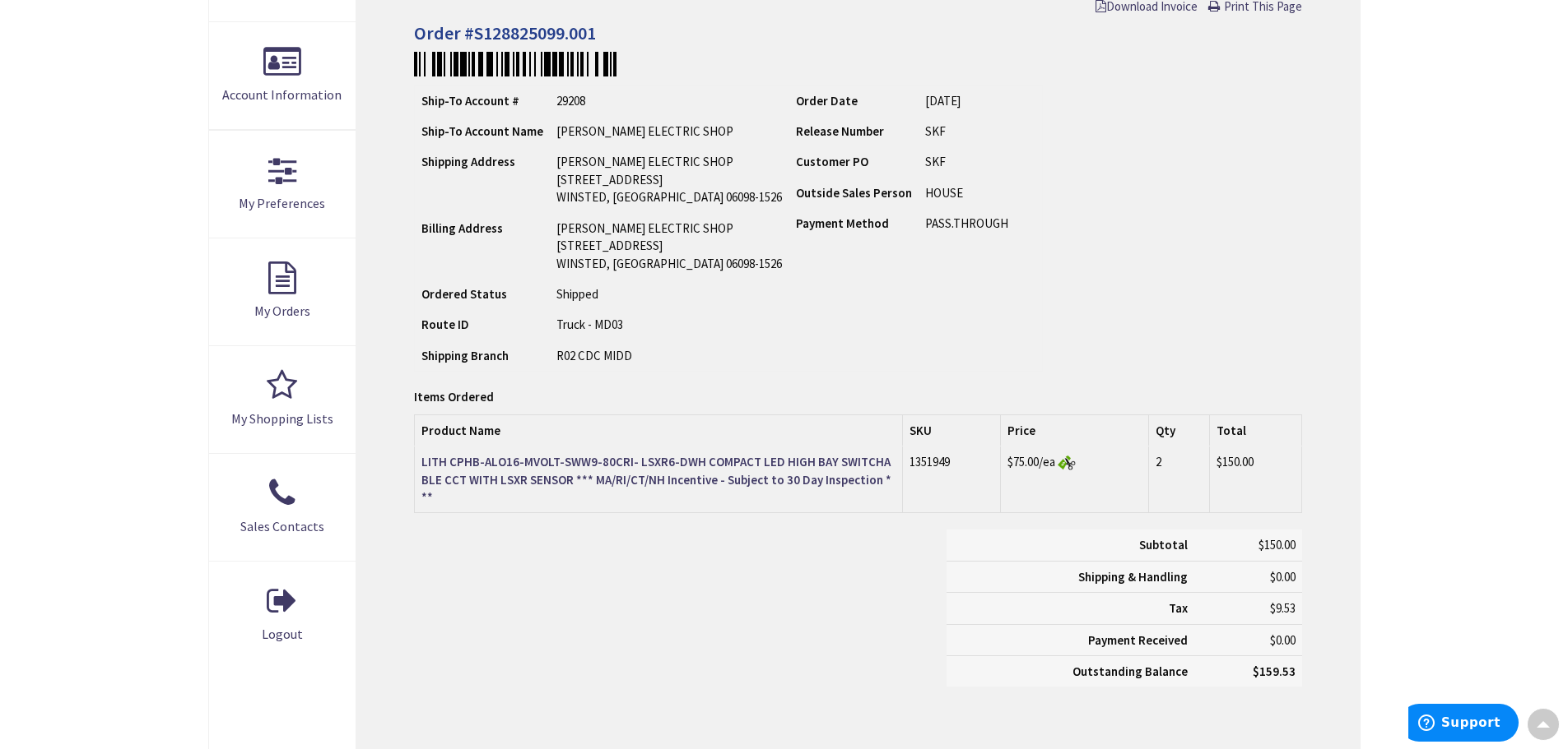
scroll to position [331, 0]
click at [551, 477] on strong "LITH CPHB-ALO16-MVOLT-SWW9-80CRI- LSXR6-DWH COMPACT LED HIGH BAY SWITCHABLE CCT…" at bounding box center [656, 479] width 470 height 51
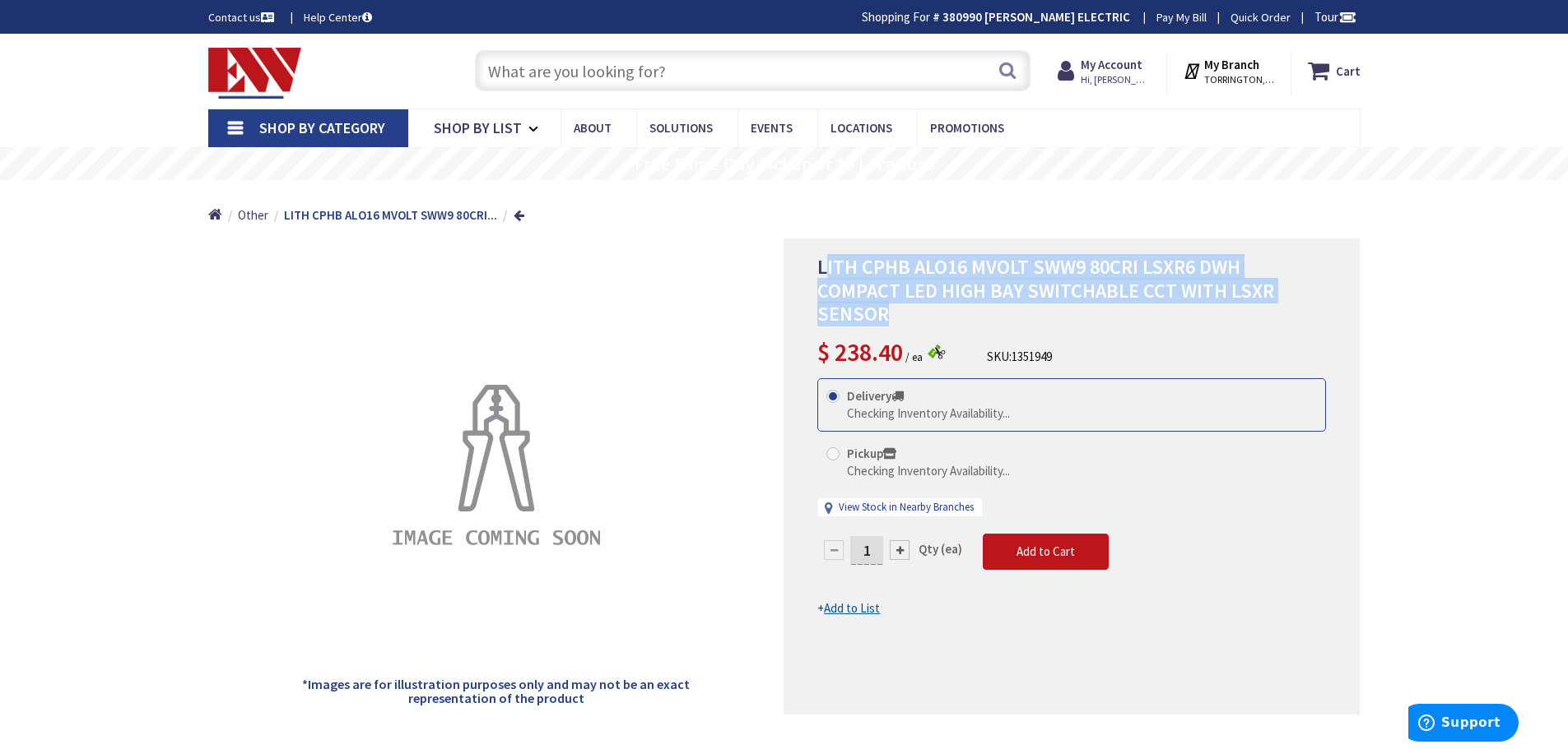
drag, startPoint x: 1263, startPoint y: 287, endPoint x: 826, endPoint y: 262, distance: 437.7
click at [826, 262] on h1 "LITH CPHB ALO16 MVOLT SWW9 80CRI LSXR6 DWH COMPACT LED HIGH BAY SWITCHABLE CCT …" at bounding box center [1071, 290] width 508 height 71
click at [844, 271] on span "LITH CPHB ALO16 MVOLT SWW9 80CRI LSXR6 DWH COMPACT LED HIGH BAY SWITCHABLE CCT …" at bounding box center [1046, 290] width 457 height 73
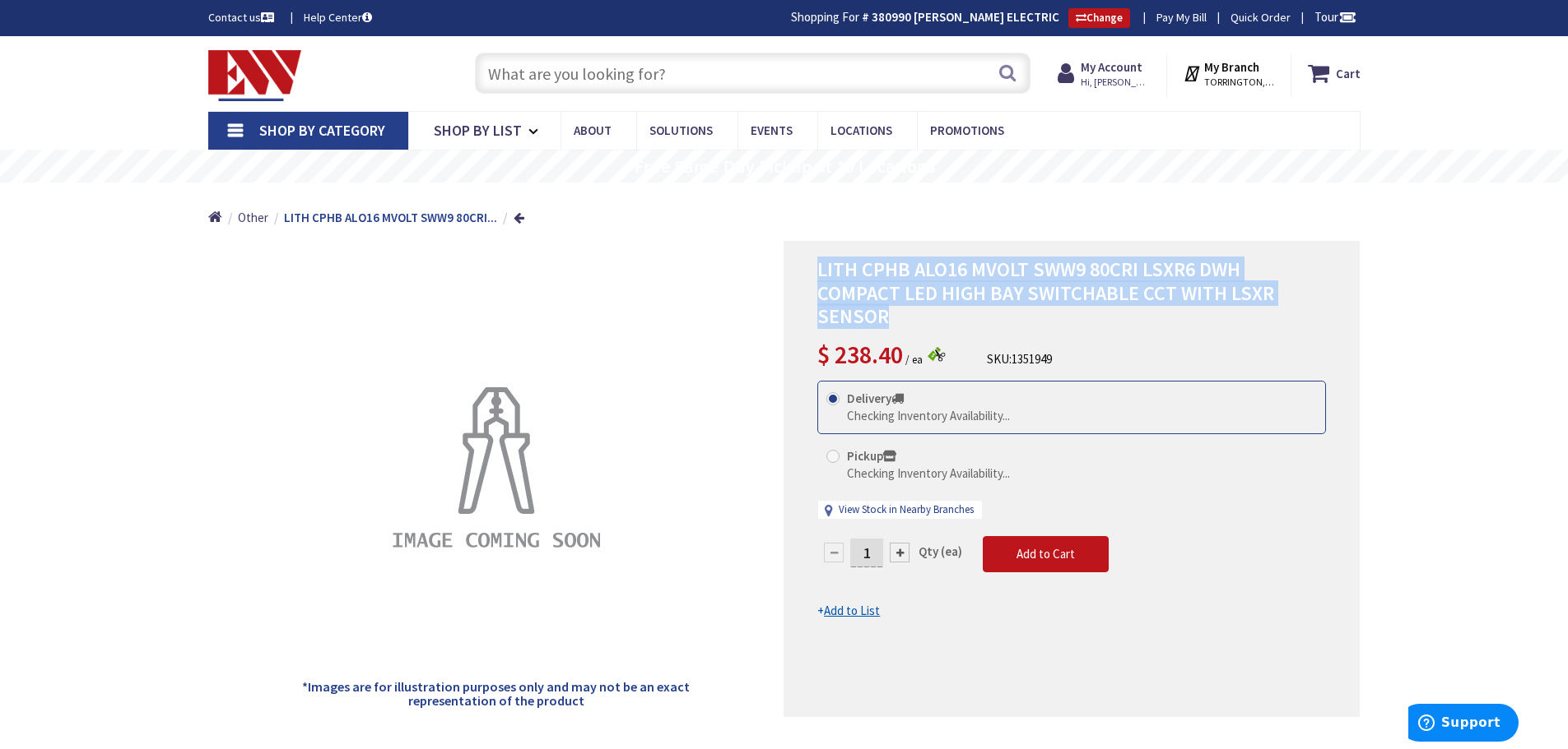
drag, startPoint x: 1260, startPoint y: 292, endPoint x: 816, endPoint y: 273, distance: 444.4
click at [816, 273] on div "LITH CPHB ALO16 MVOLT SWW9 80CRI LSXR6 DWH COMPACT LED HIGH BAY SWITCHABLE CCT …" at bounding box center [1071, 479] width 576 height 477
copy span "LITH CPHB ALO16 MVOLT SWW9 80CRI LSXR6 DWH COMPACT LED HIGH BAY SWITCHABLE CCT …"
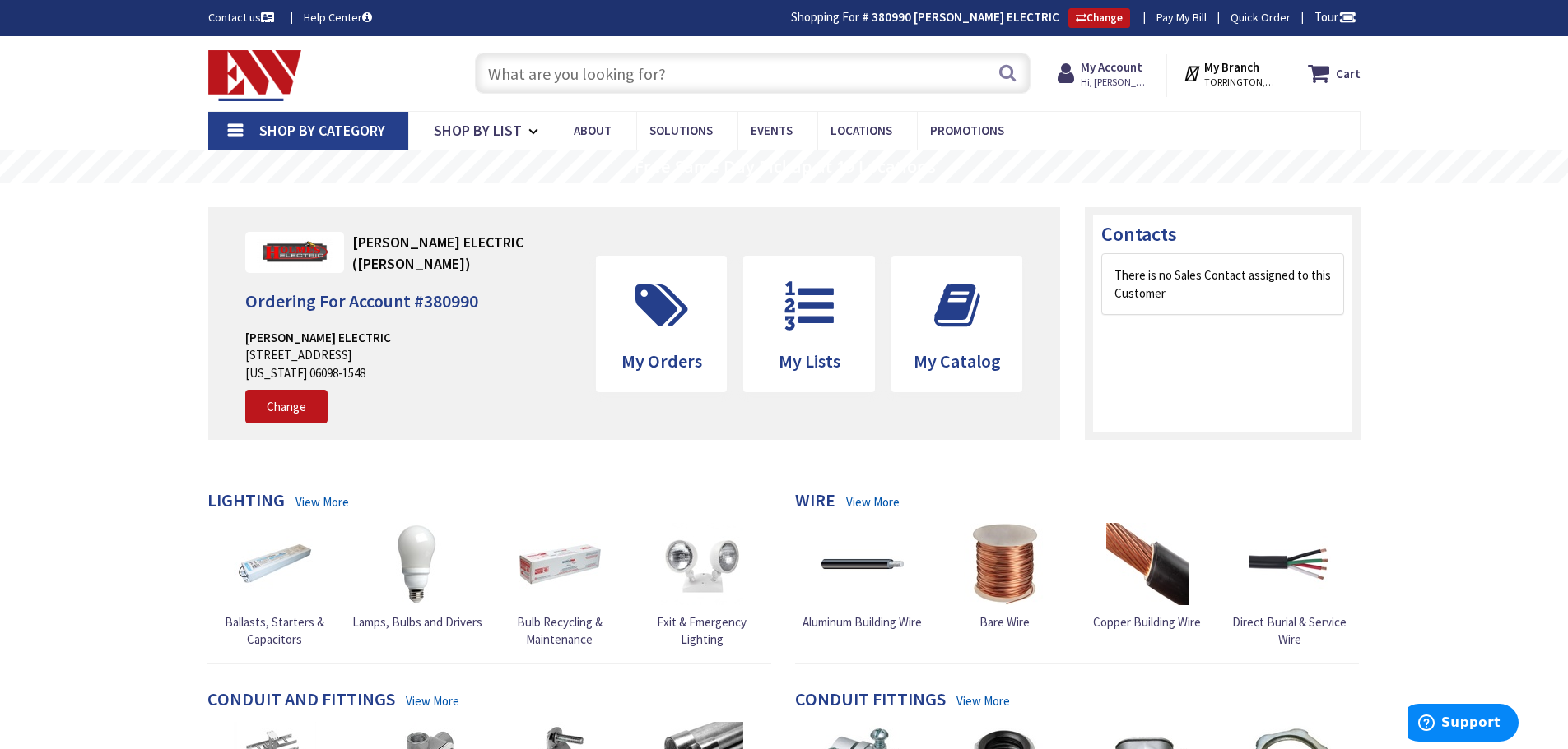
click at [504, 84] on input "text" at bounding box center [752, 73] width 555 height 41
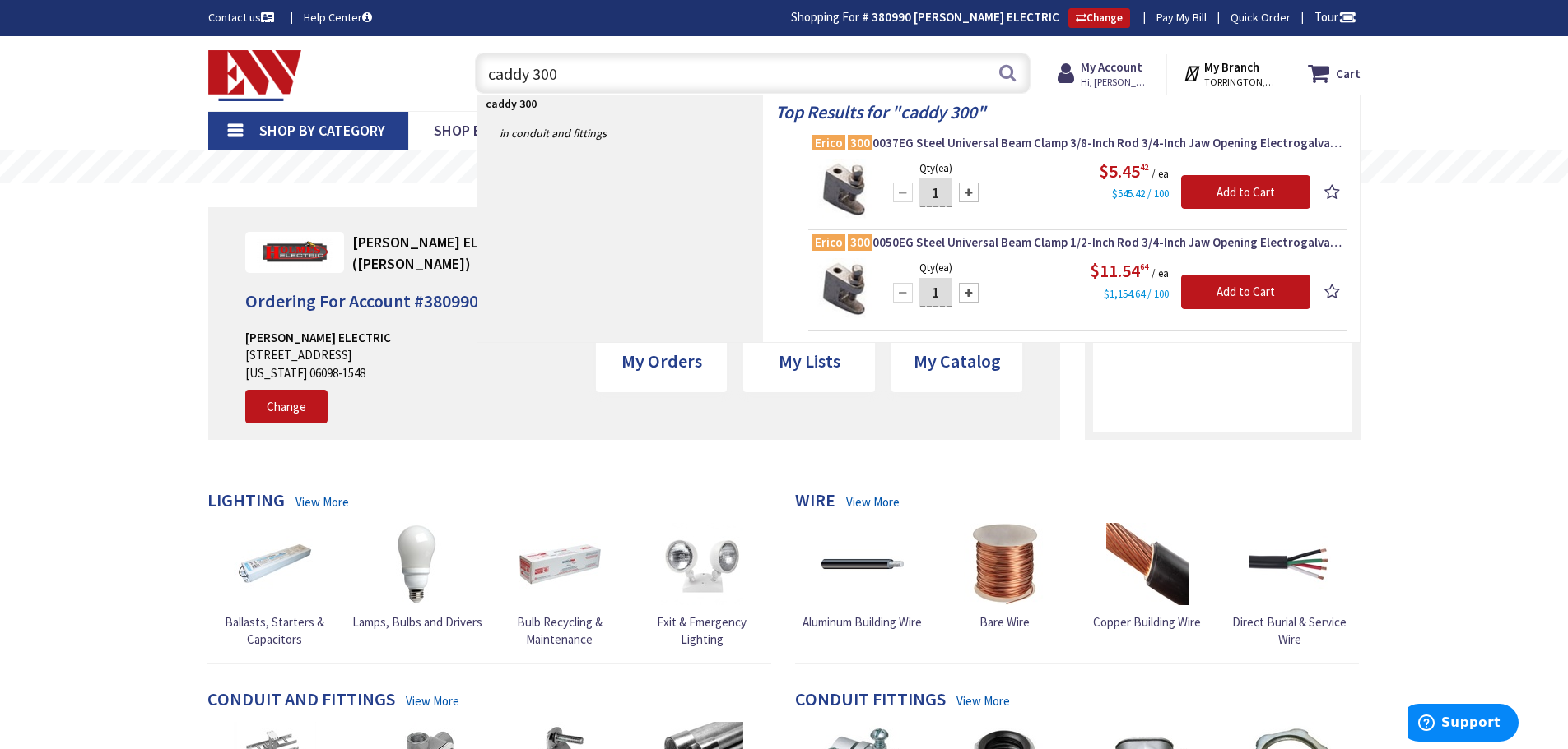
drag, startPoint x: 575, startPoint y: 68, endPoint x: 468, endPoint y: 61, distance: 107.2
click at [468, 61] on div "caddy 300 caddy 300 Search" at bounding box center [749, 73] width 564 height 53
type input "beam clamp"
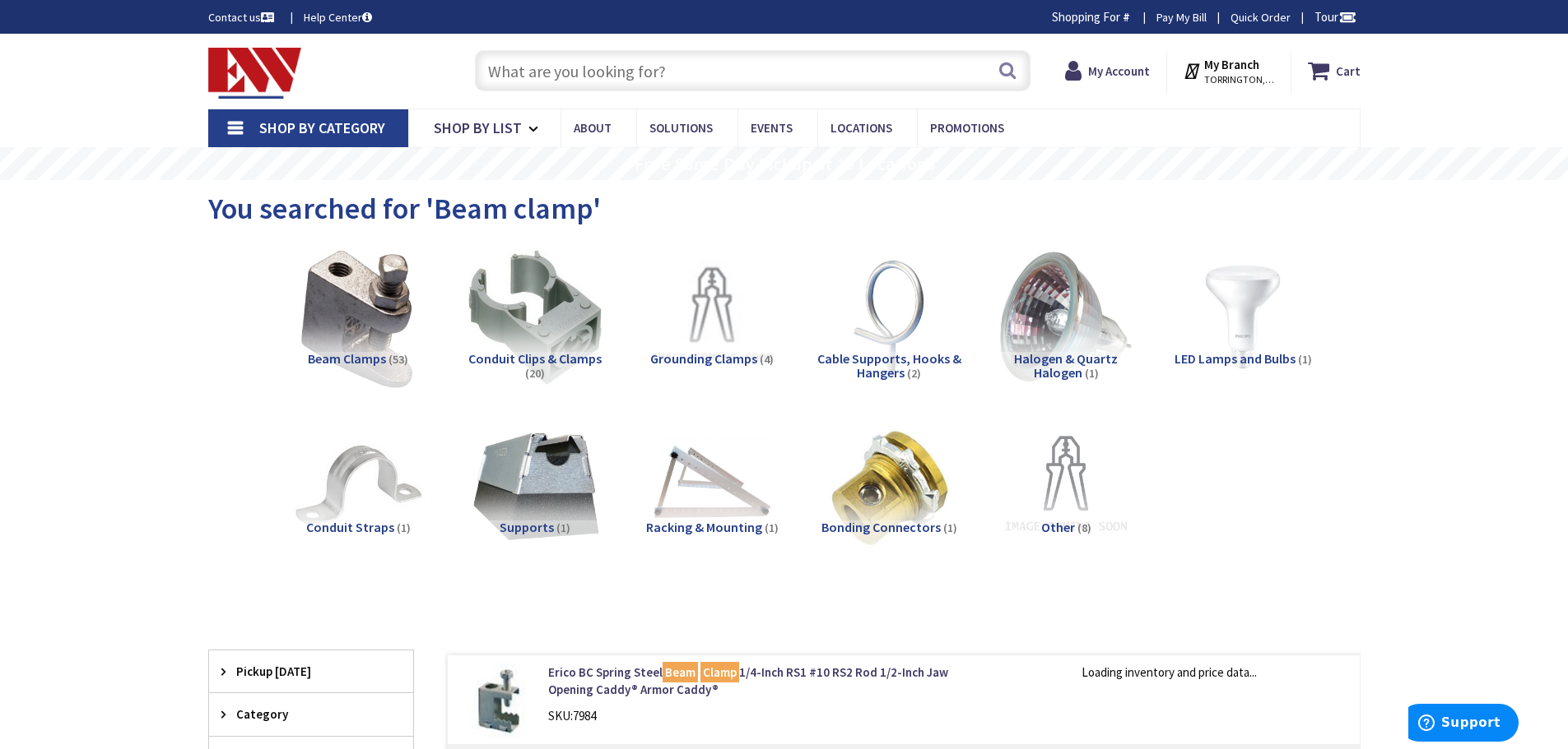
click at [357, 305] on img at bounding box center [357, 317] width 149 height 148
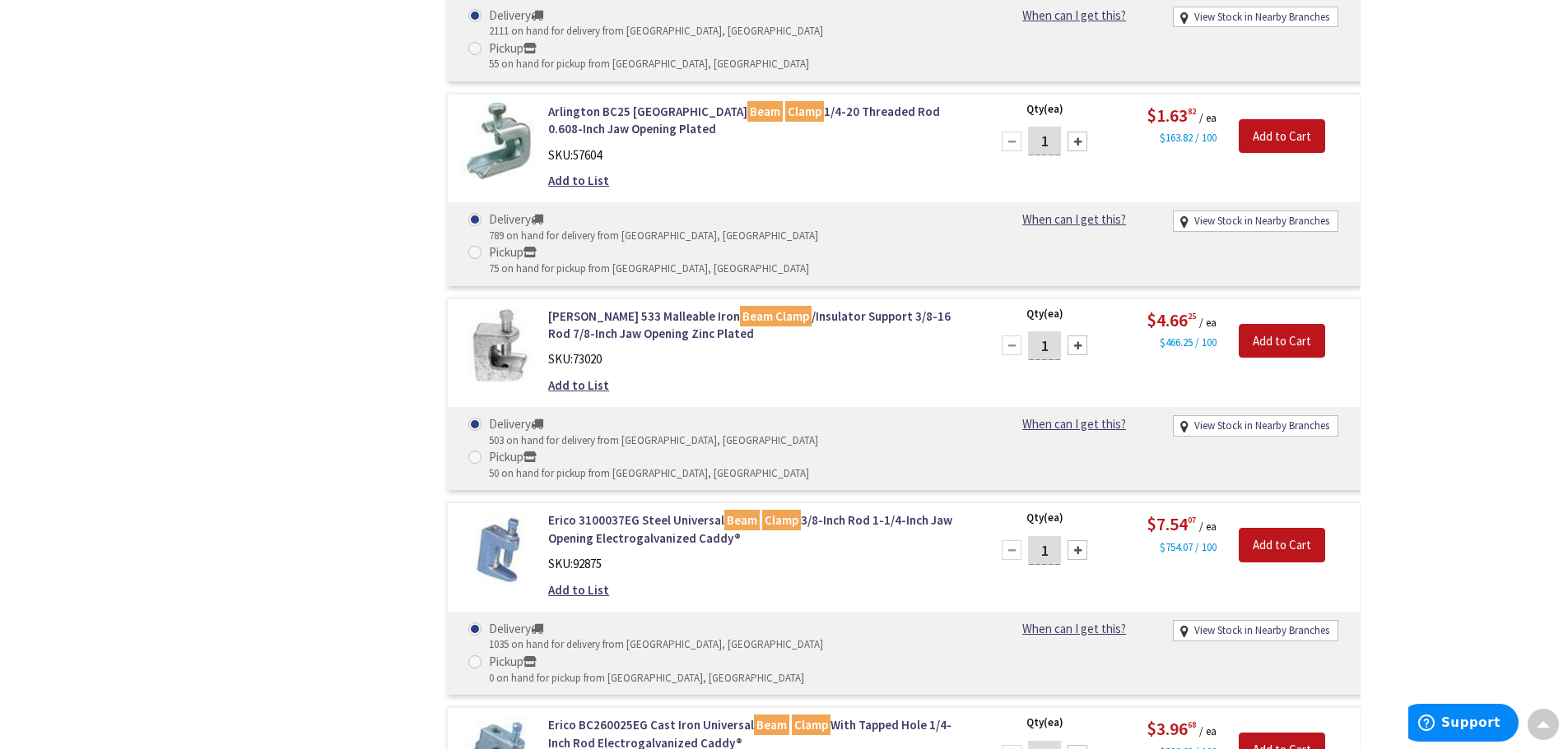
scroll to position [1198, 0]
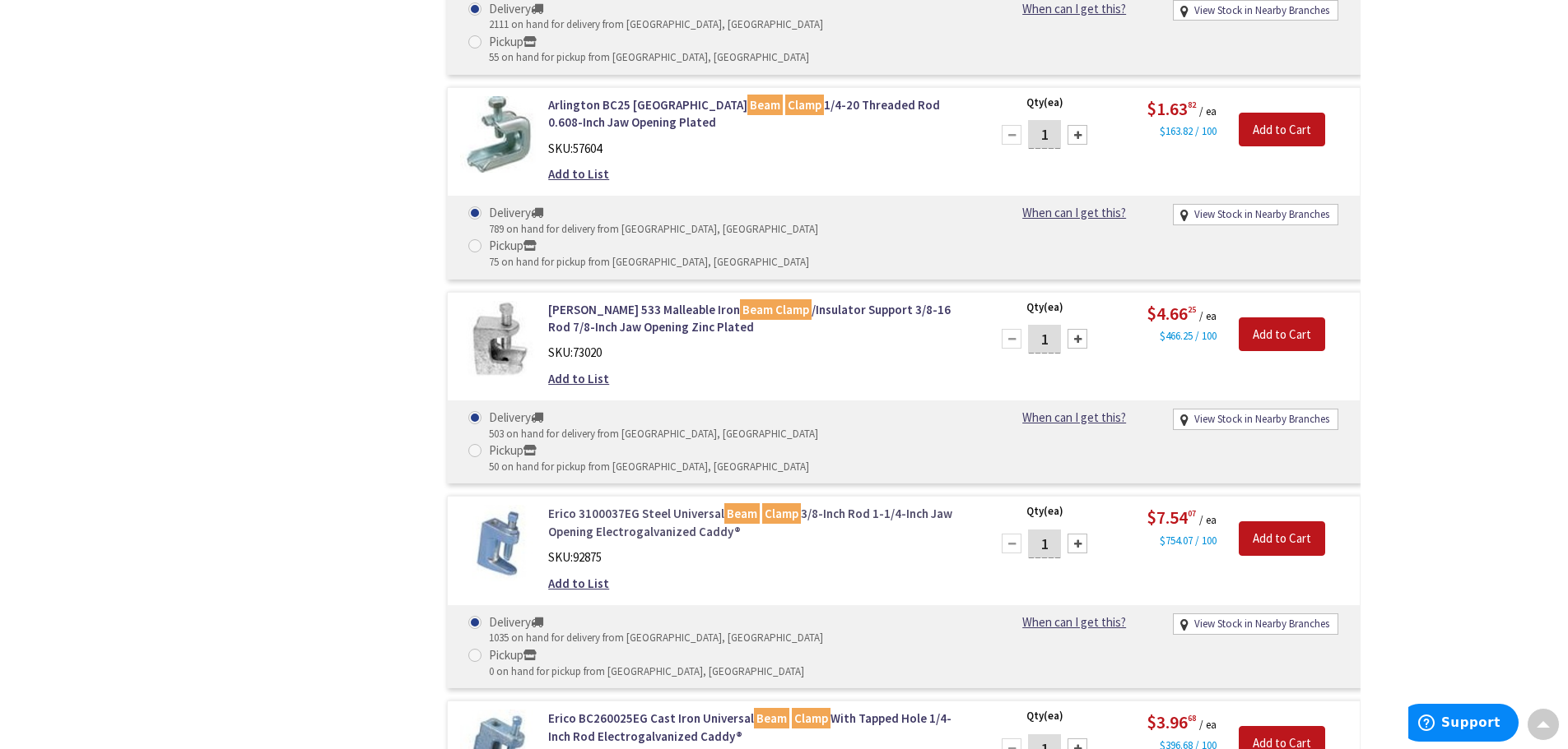
click at [641, 505] on link "Erico 3100037EG Steel Universal Beam Clamp 3/8-Inch Rod 1-1/4-Inch Jaw Opening …" at bounding box center [757, 522] width 419 height 35
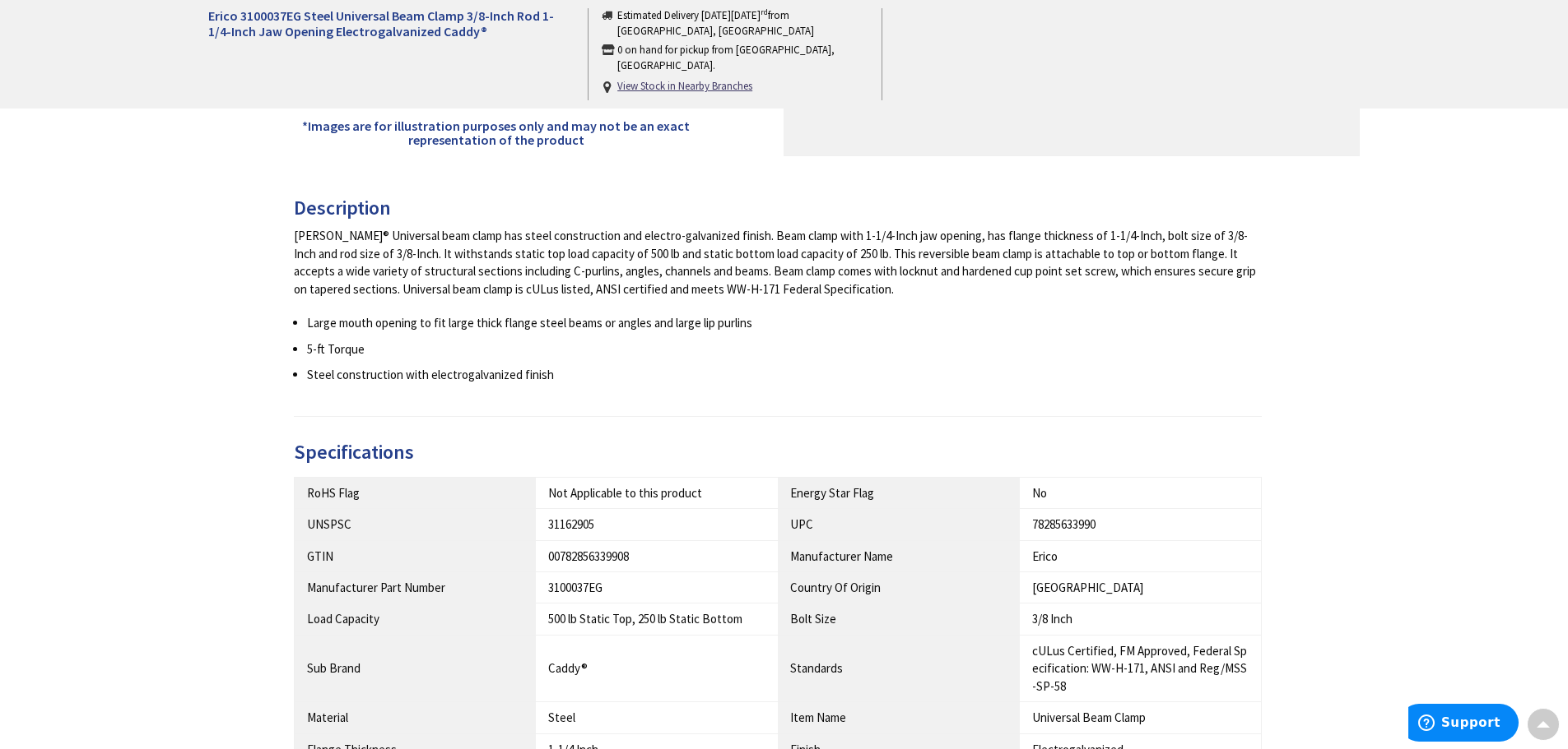
scroll to position [823, 0]
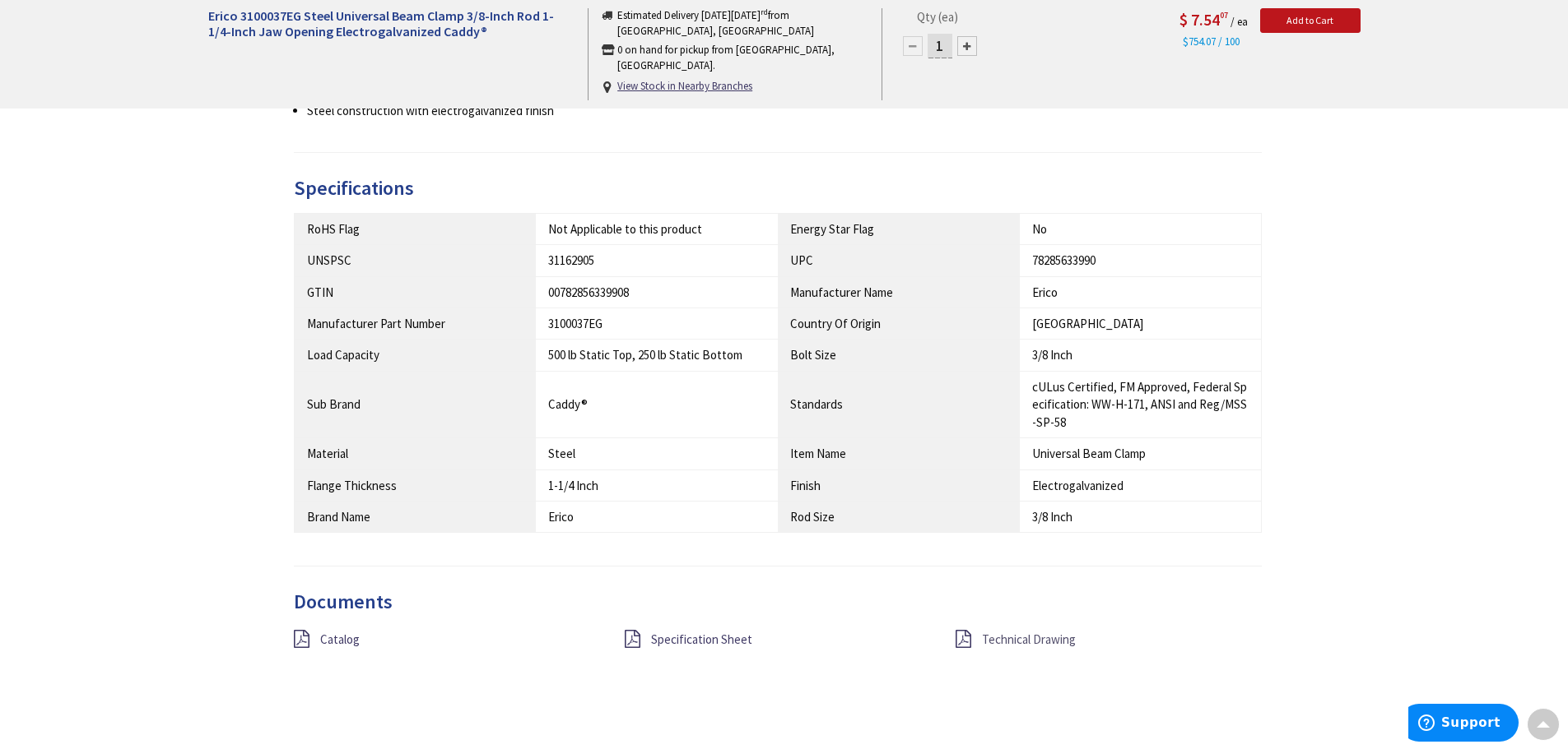
click at [1043, 641] on span "Technical Drawing" at bounding box center [1029, 639] width 94 height 16
click at [691, 640] on span "Specification Sheet" at bounding box center [701, 641] width 101 height 16
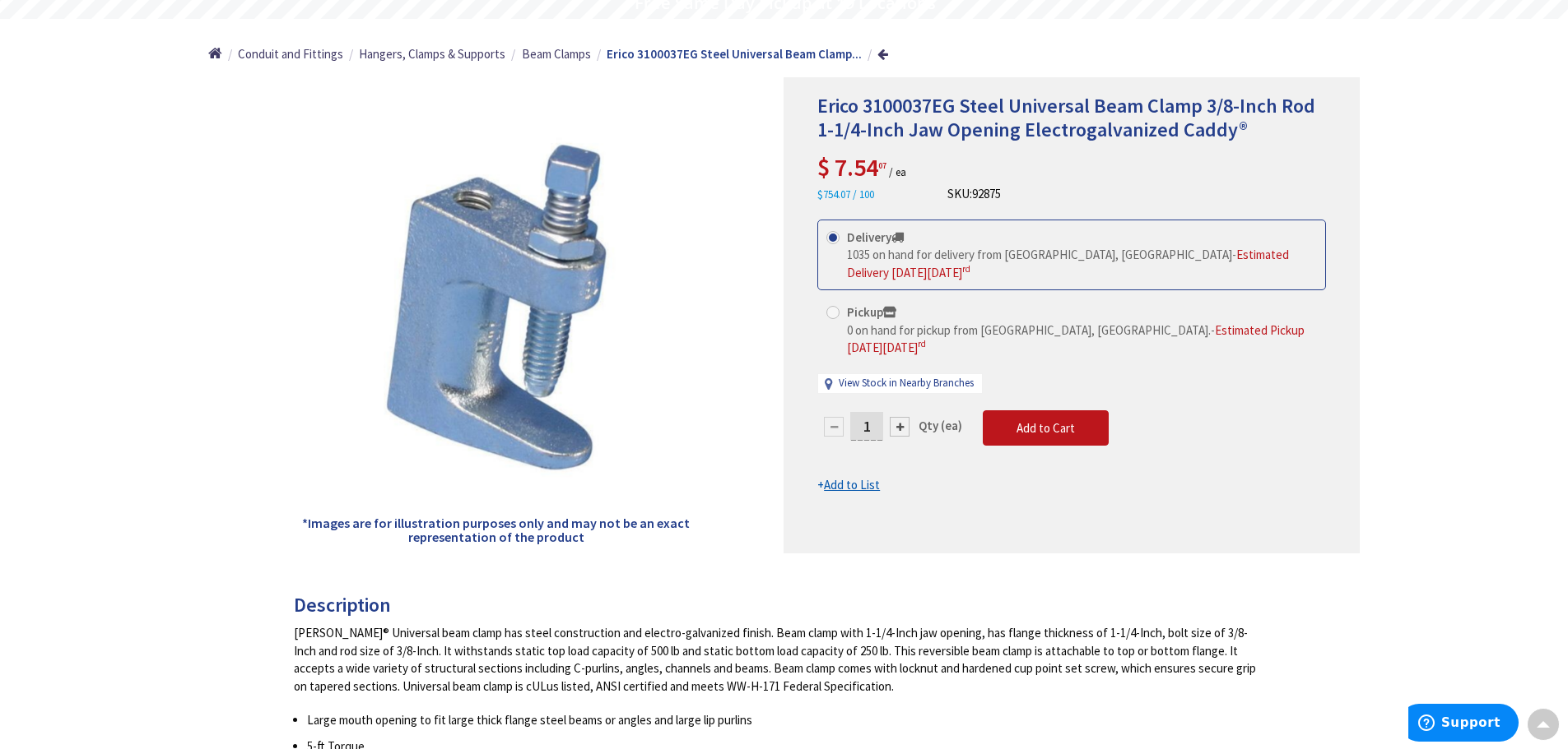
scroll to position [164, 0]
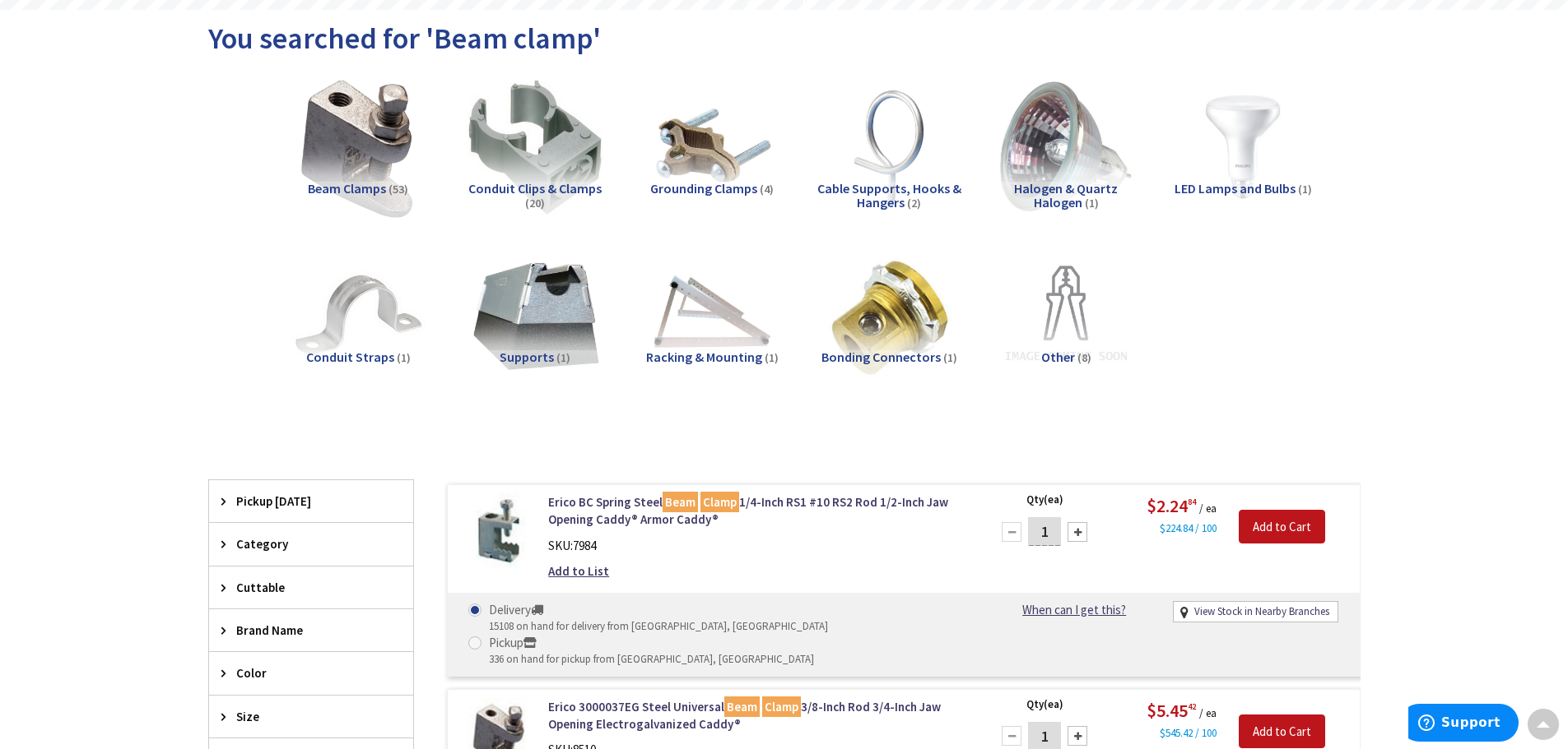
click at [361, 149] on img at bounding box center [357, 147] width 149 height 148
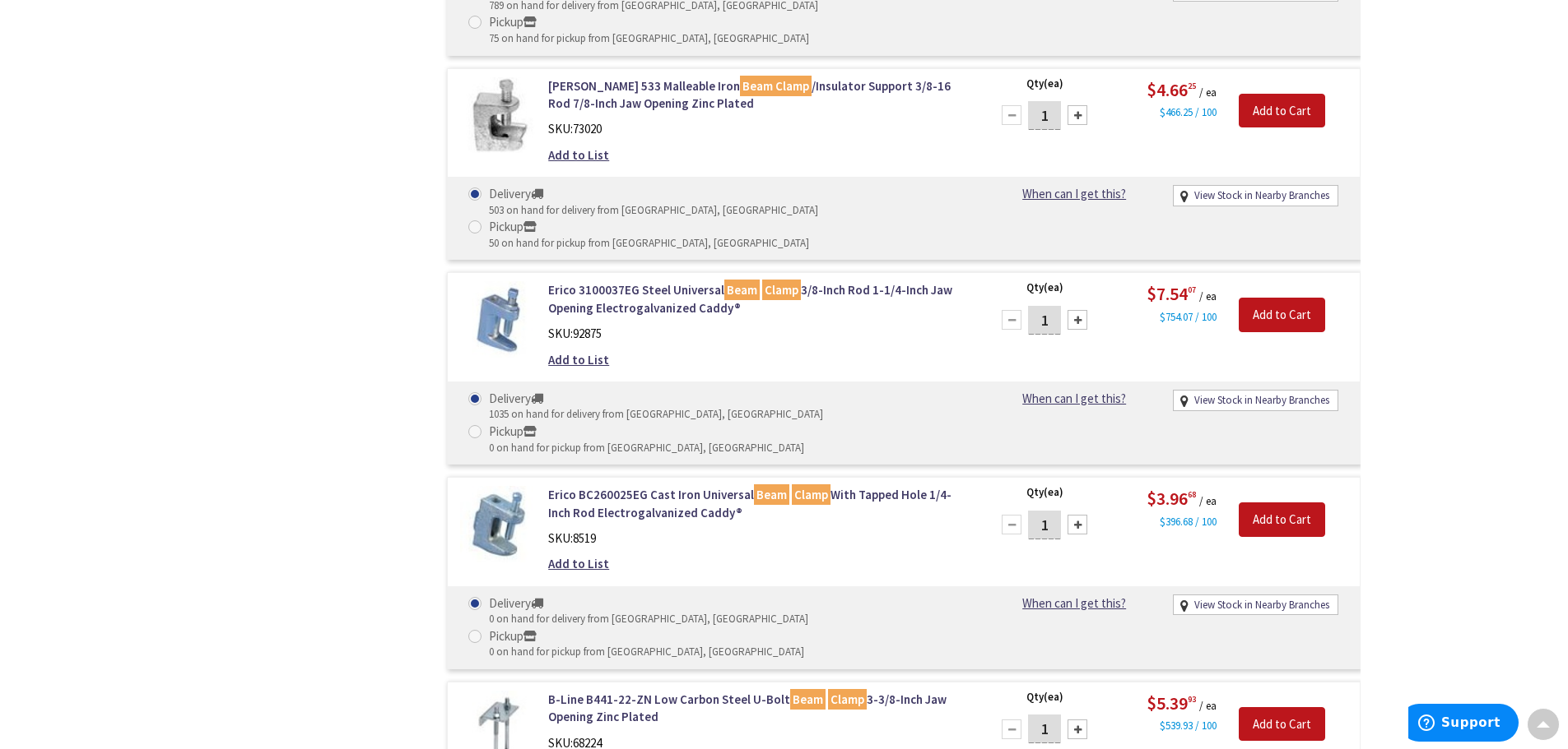
scroll to position [1363, 0]
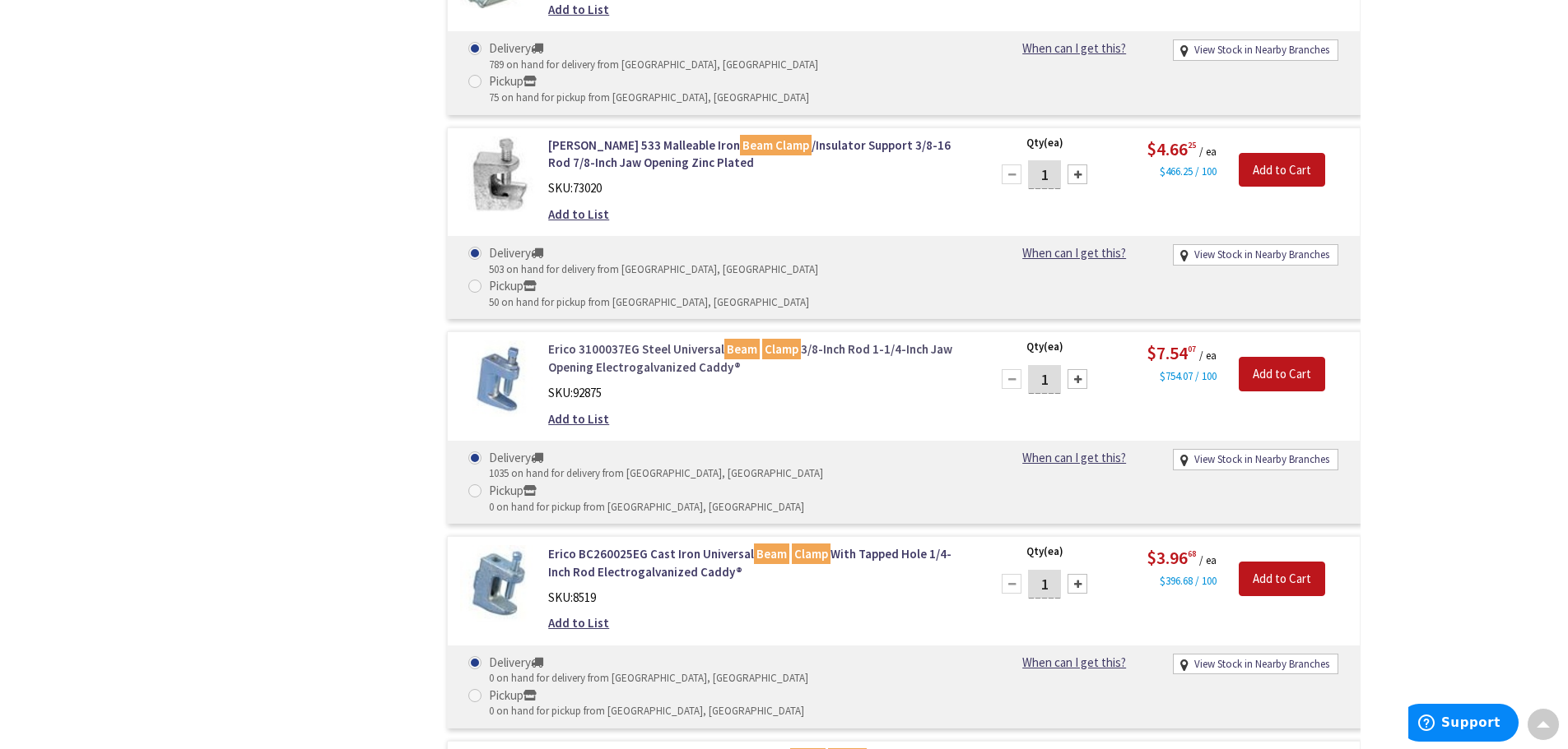
click at [627, 340] on link "Erico 3100037EG Steel Universal Beam Clamp 3/8-Inch Rod 1-1/4-Inch Jaw Opening …" at bounding box center [757, 357] width 419 height 35
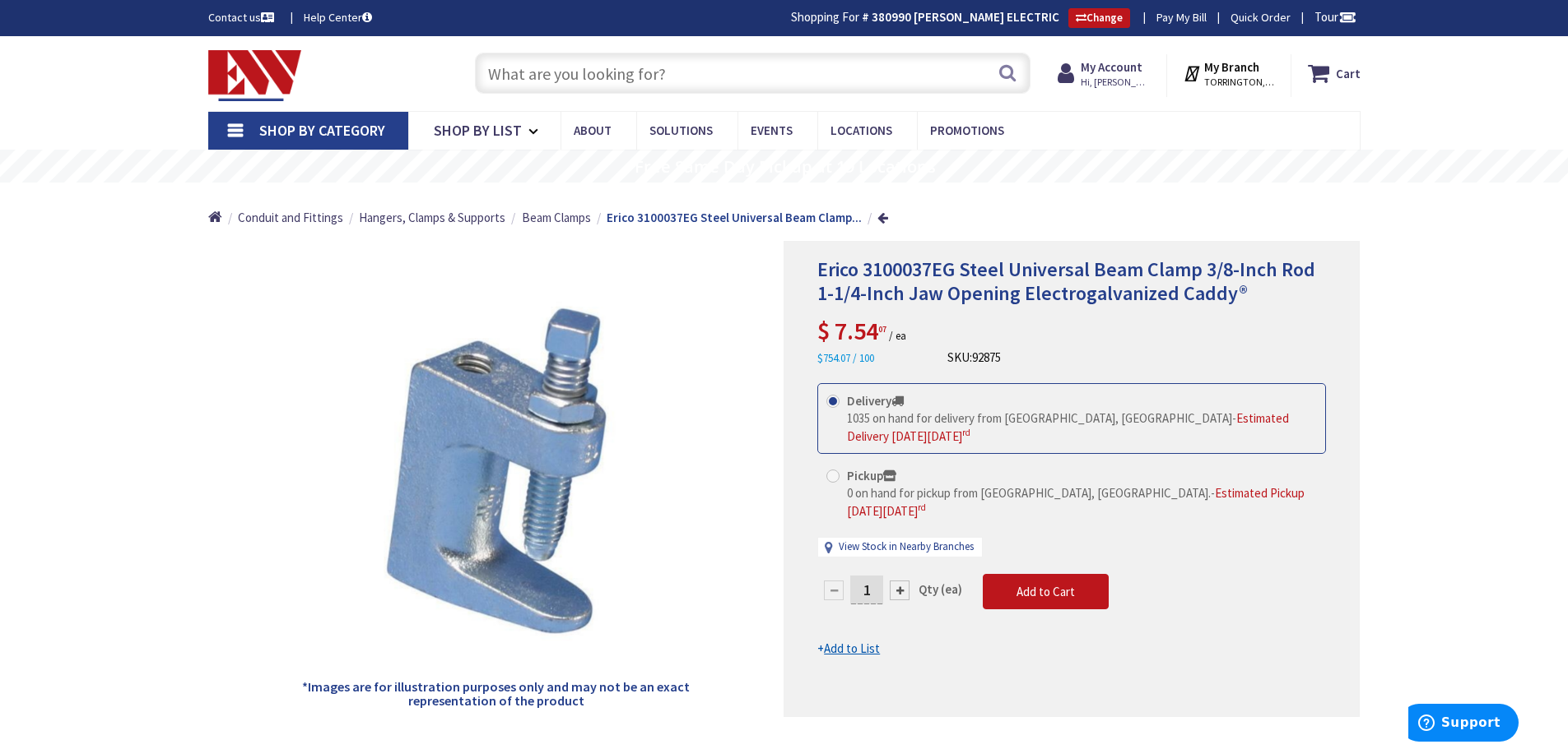
click at [877, 576] on input "1" at bounding box center [866, 590] width 33 height 28
type input "10"
click at [1011, 549] on form "This product is Discontinued Delivery 1035 on hand for delivery from [GEOGRAPHI…" at bounding box center [1071, 520] width 508 height 274
click at [1059, 584] on span "Add to Cart" at bounding box center [1046, 591] width 59 height 16
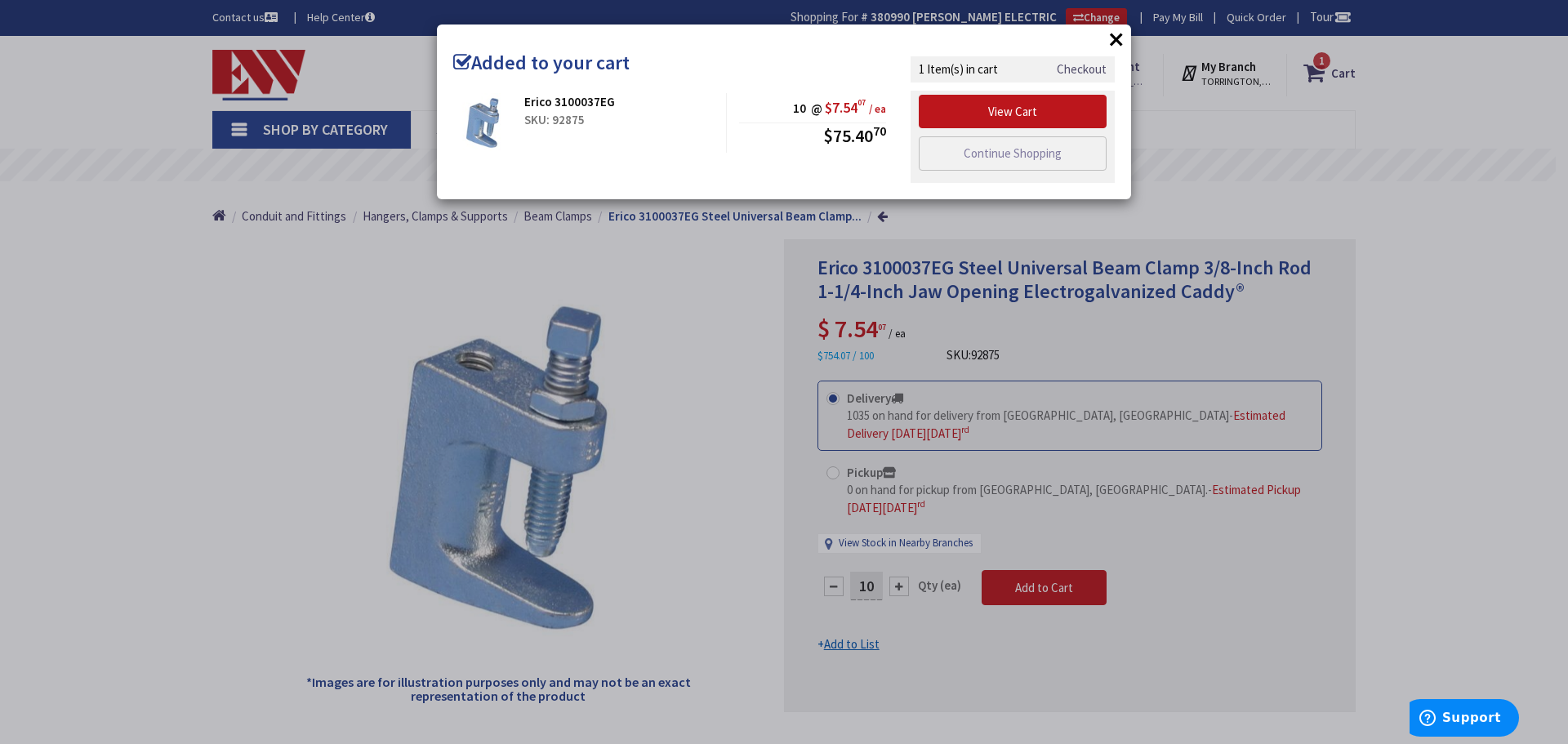
click at [1068, 72] on link "Checkout" at bounding box center [1081, 69] width 50 height 17
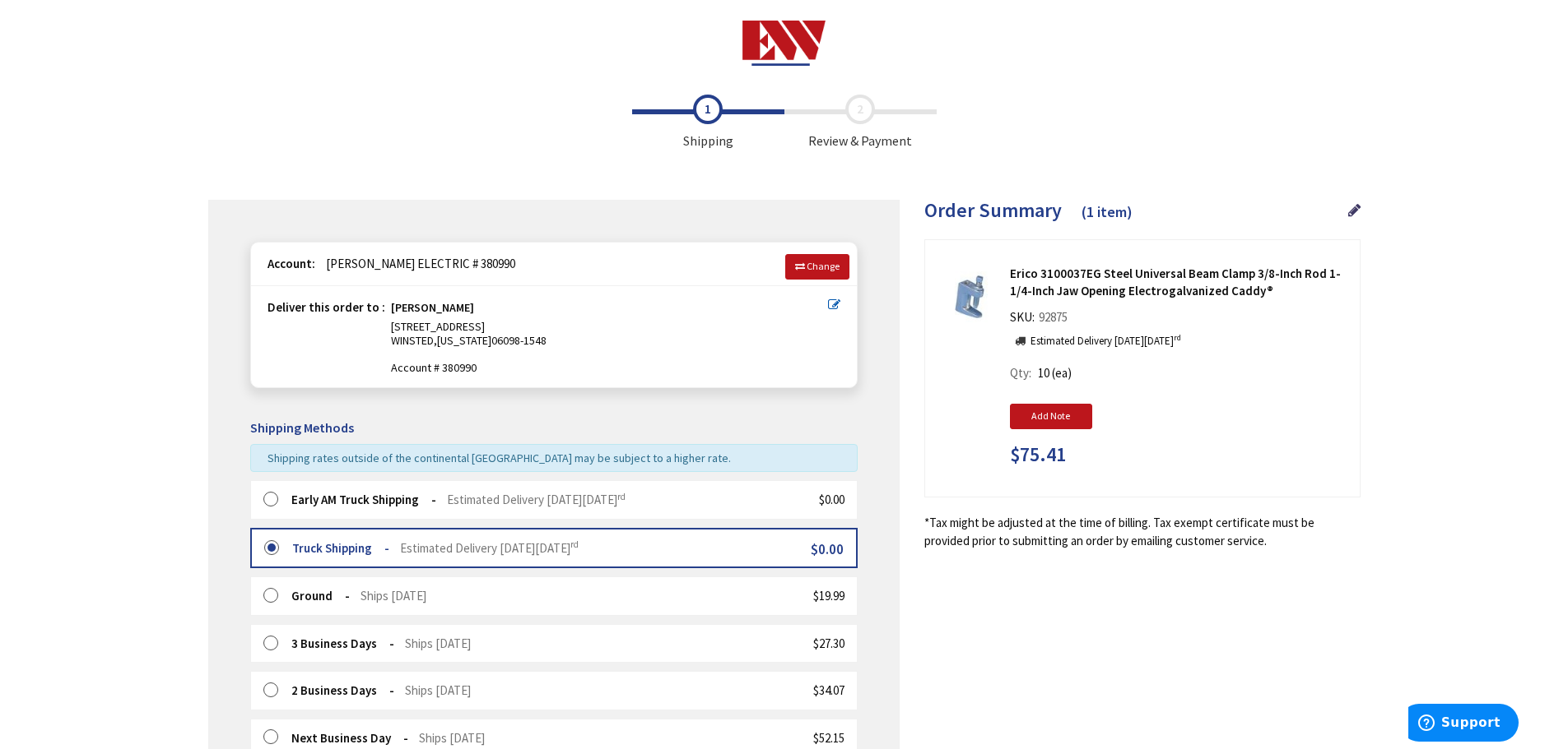
click at [267, 496] on label at bounding box center [275, 499] width 26 height 16
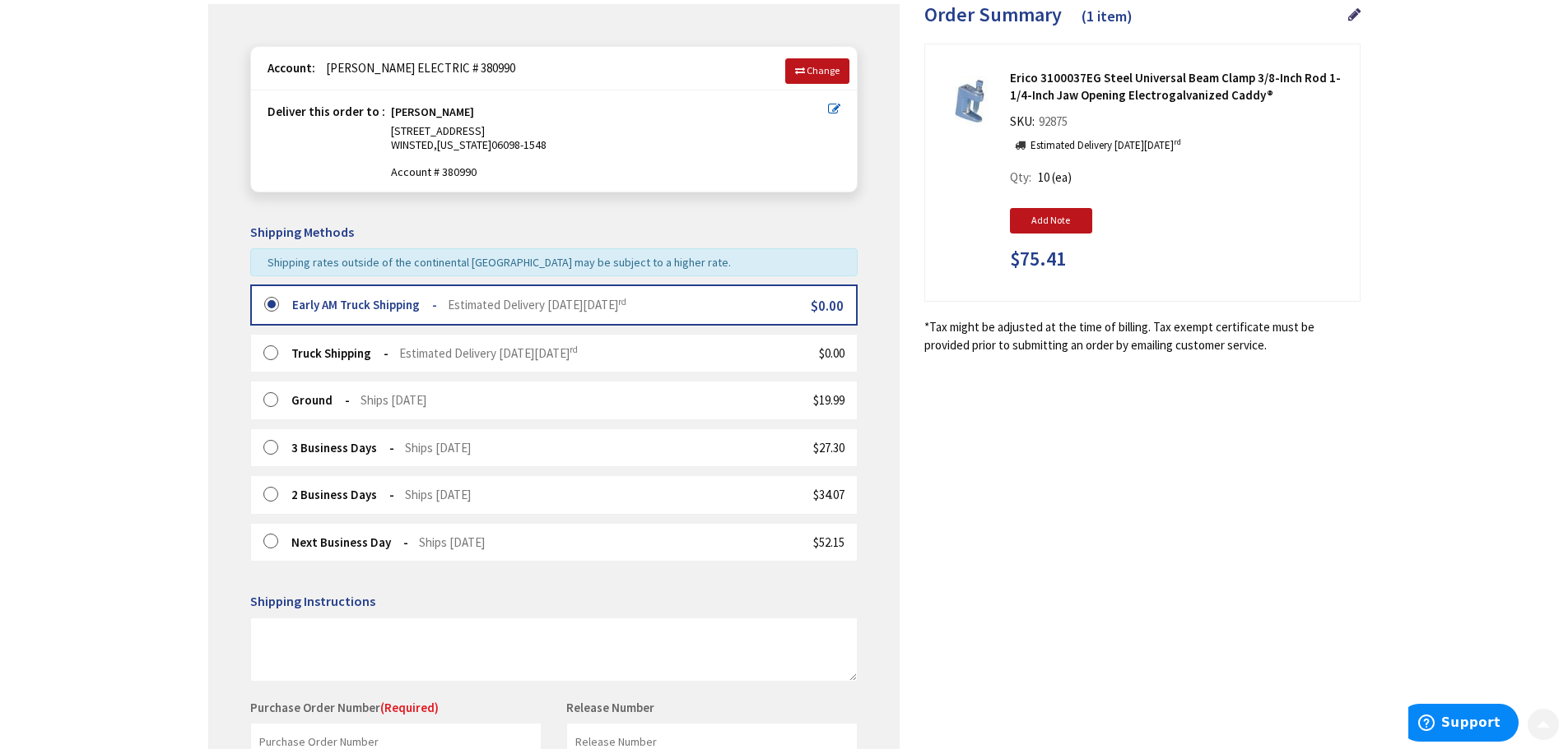
scroll to position [329, 0]
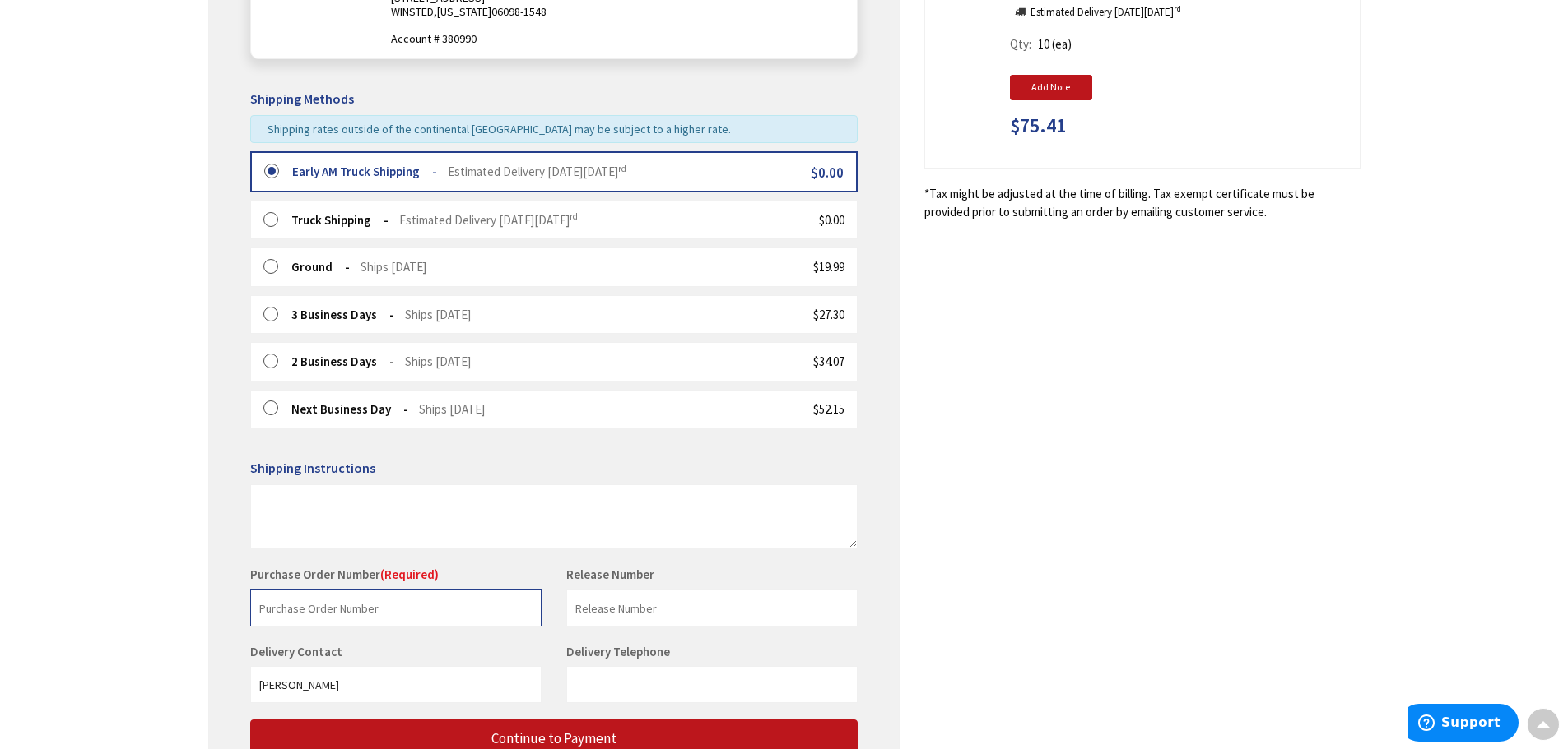
click at [363, 610] on input "text" at bounding box center [396, 608] width 291 height 37
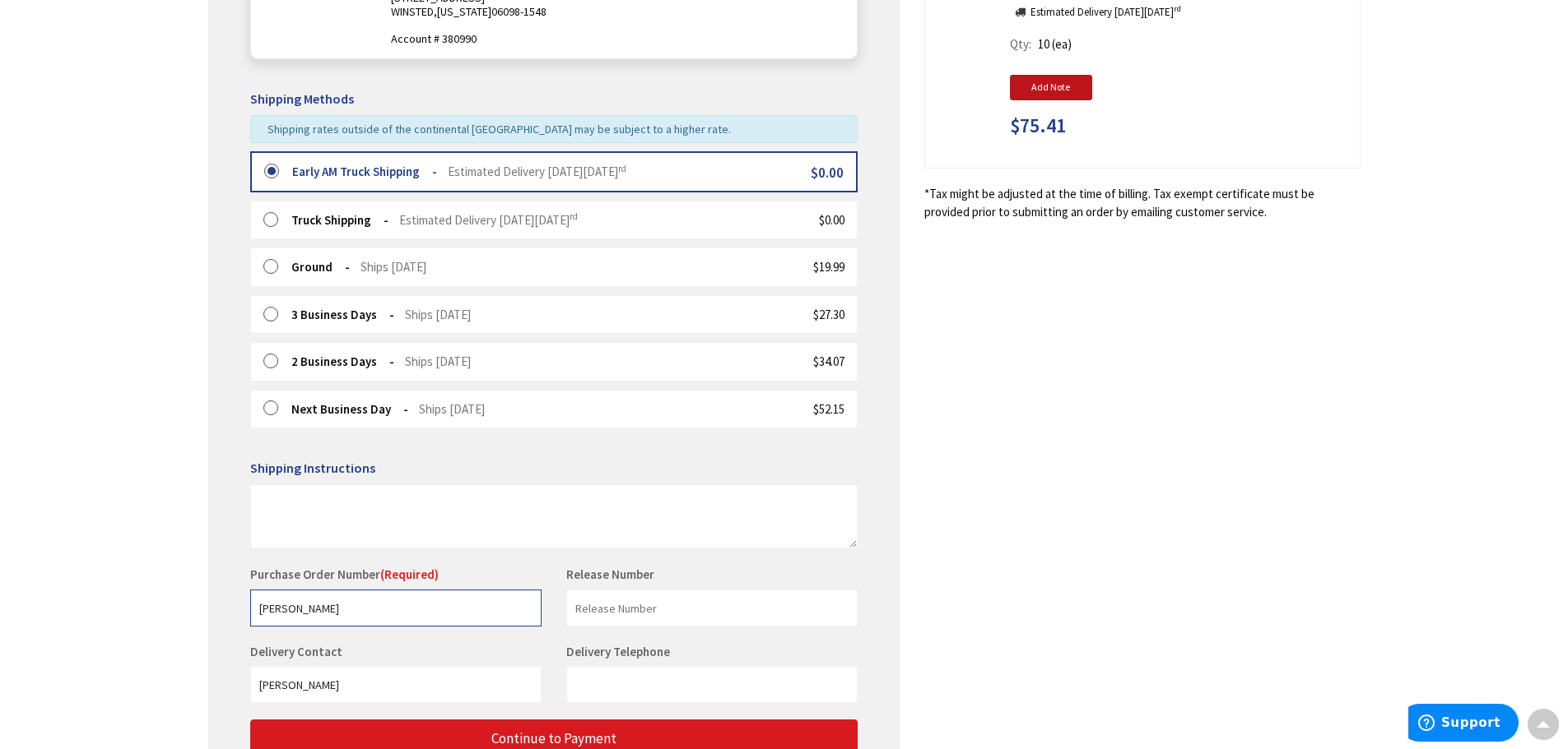
type input "[PERSON_NAME]"
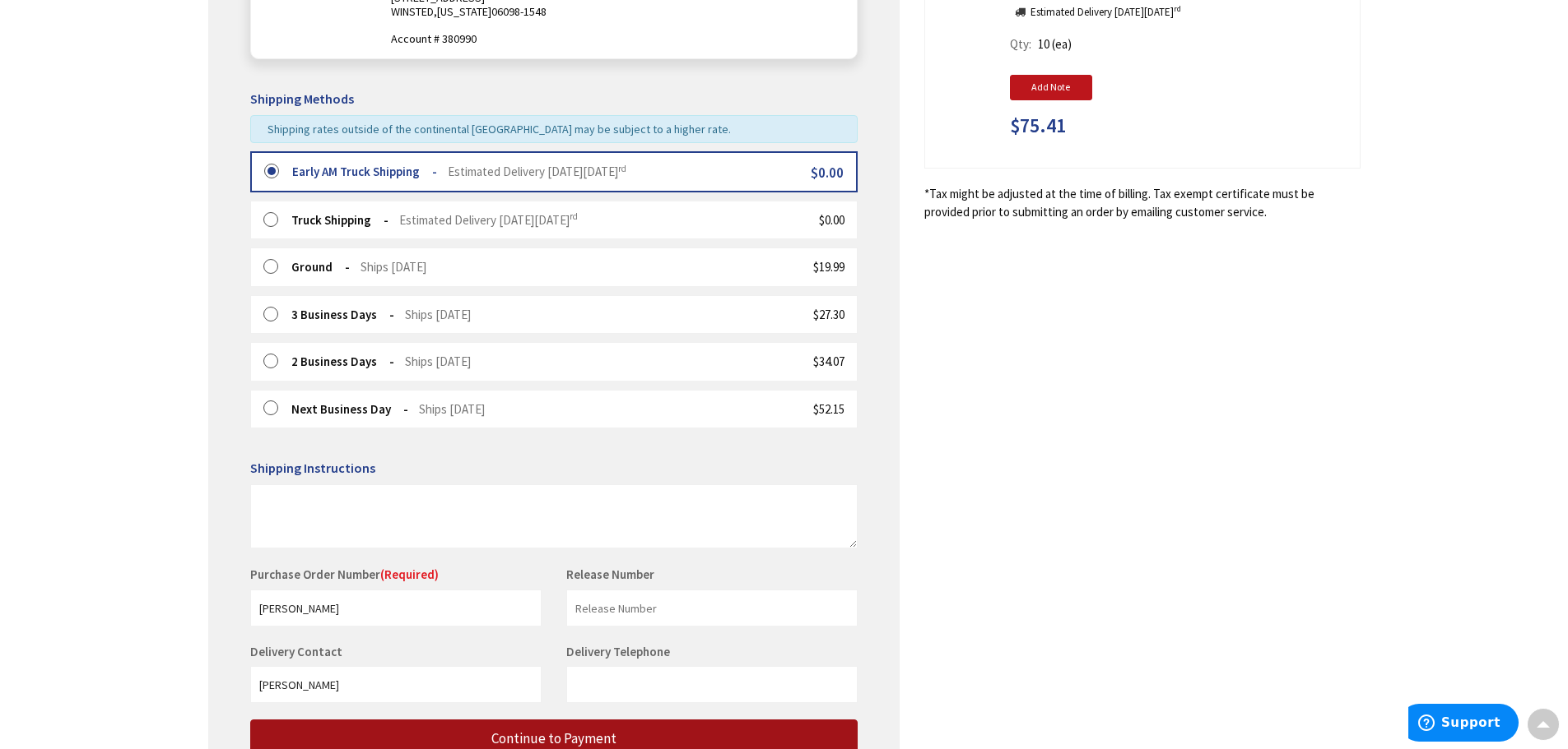
click at [554, 733] on span "Continue to Payment" at bounding box center [554, 738] width 125 height 18
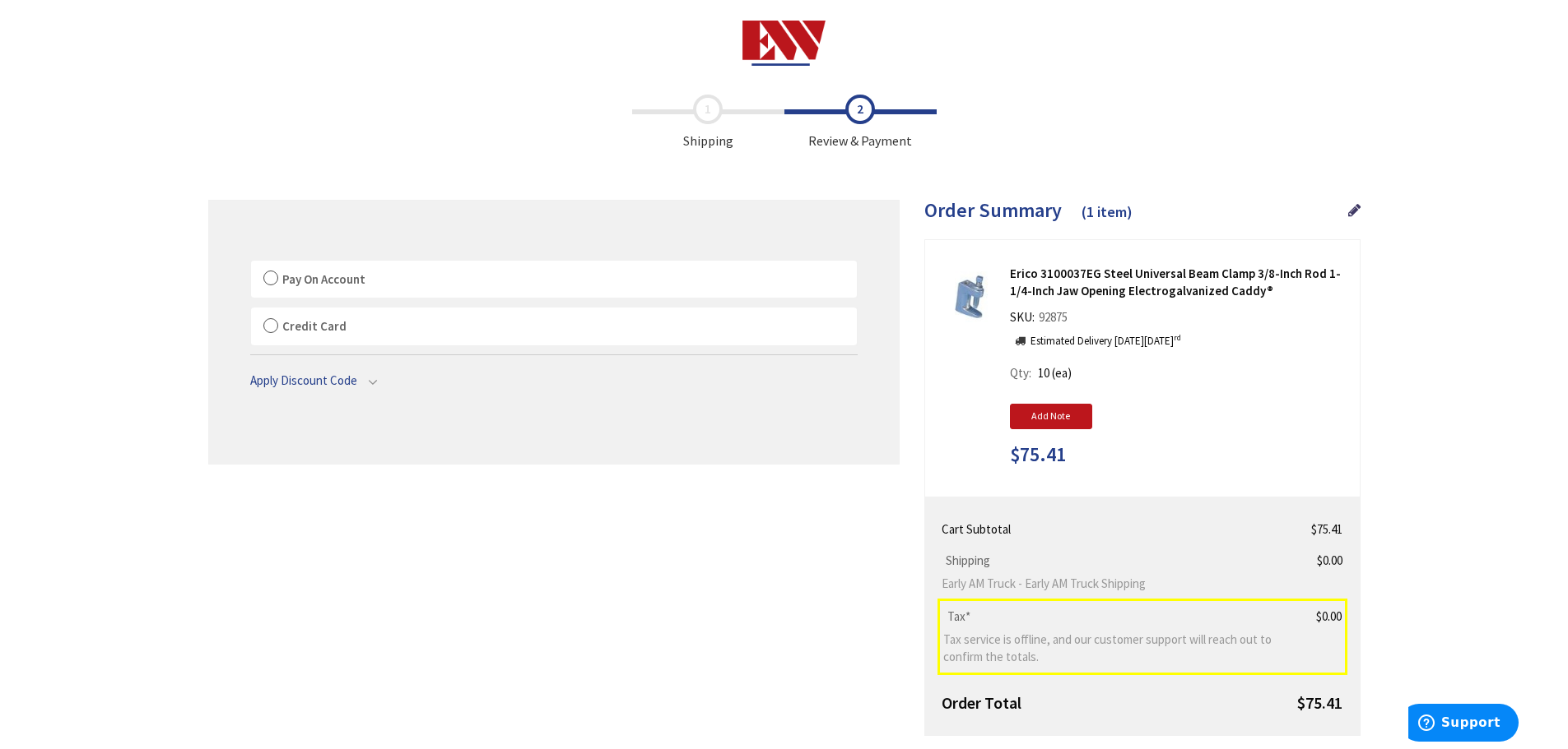
click at [274, 281] on label "Pay On Account" at bounding box center [554, 280] width 606 height 38
click at [272, 278] on label "Pay On Account" at bounding box center [554, 280] width 606 height 38
click at [251, 264] on input "Pay On Account" at bounding box center [251, 264] width 0 height 0
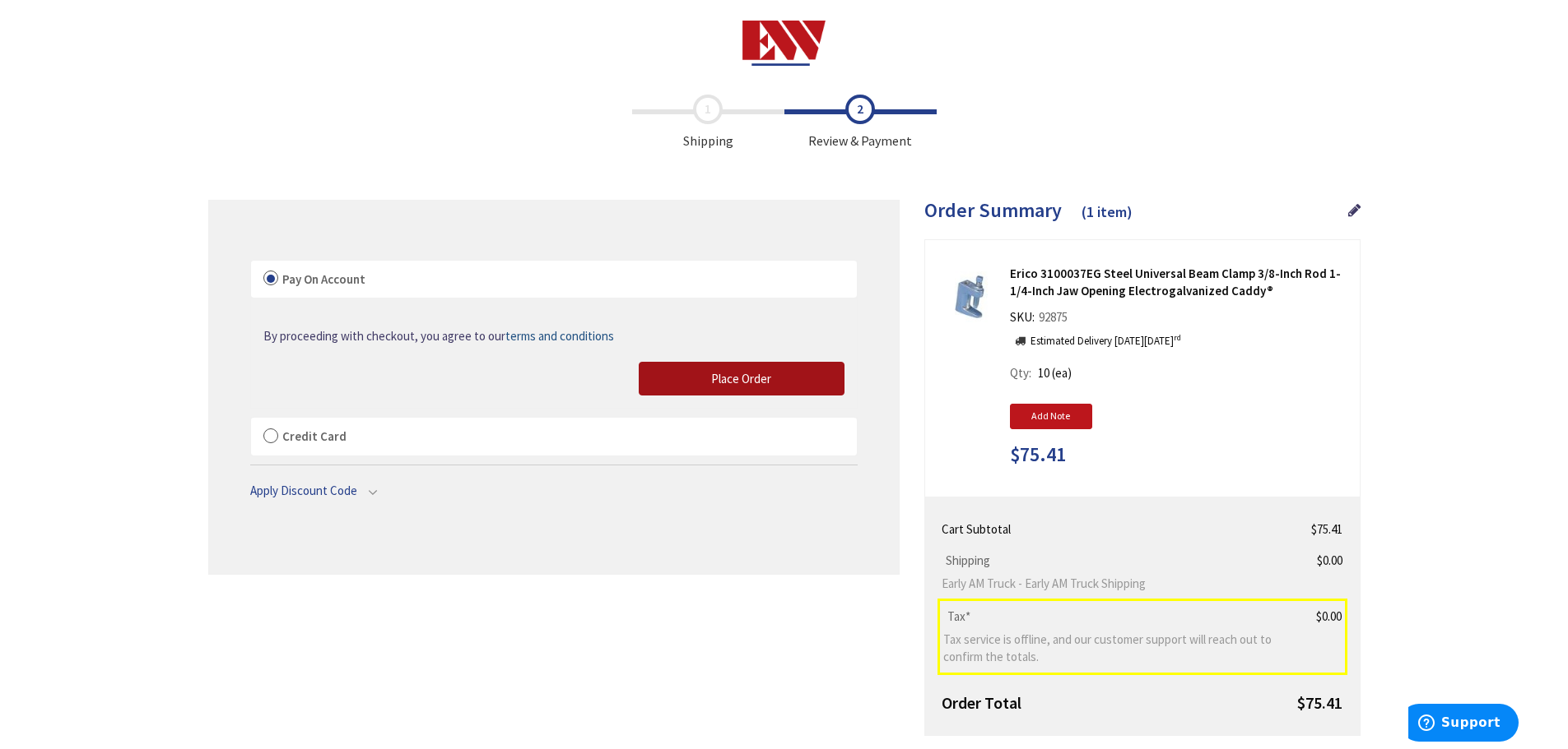
click at [720, 369] on button "Place Order" at bounding box center [741, 379] width 205 height 35
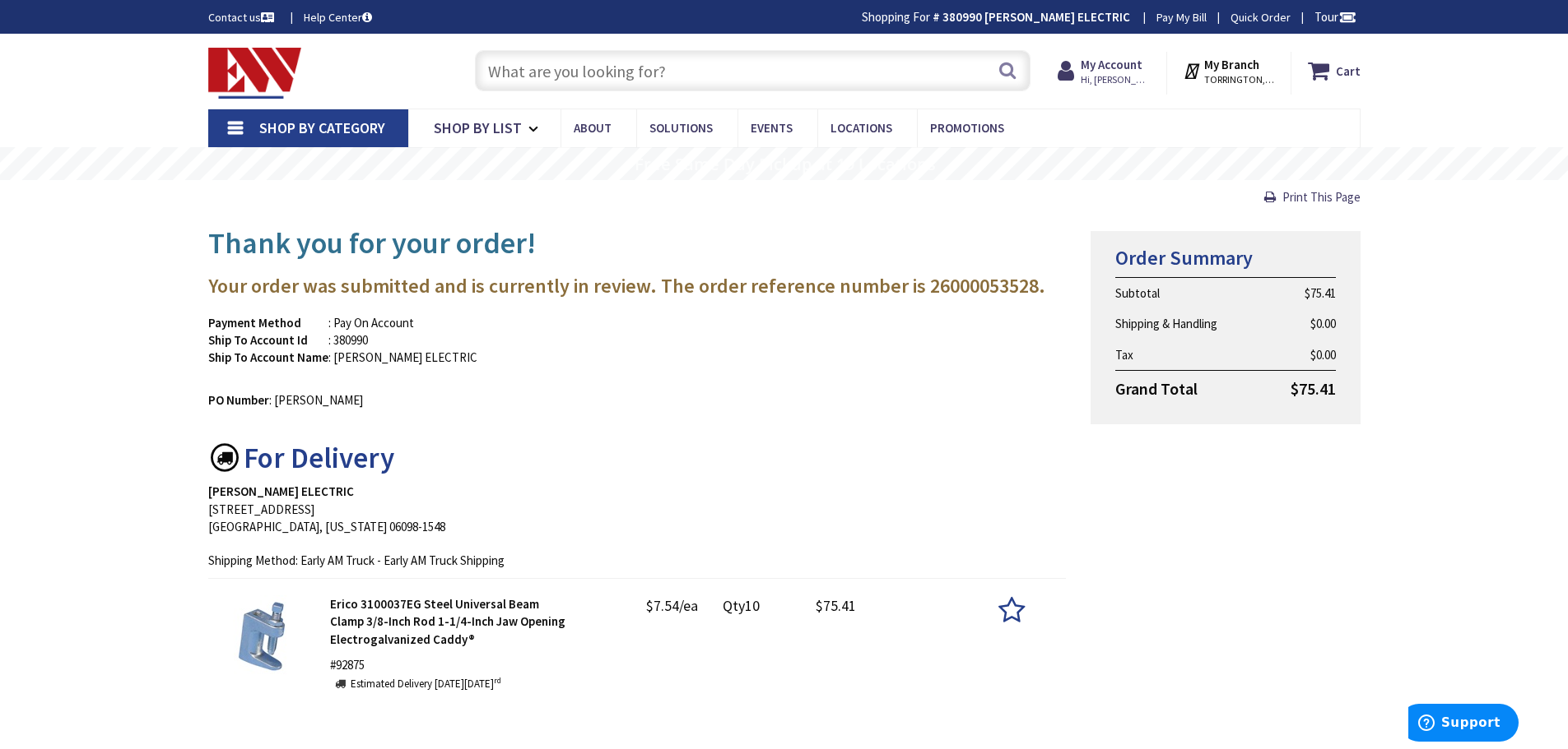
click at [257, 70] on img at bounding box center [255, 73] width 94 height 51
